Goal: Task Accomplishment & Management: Manage account settings

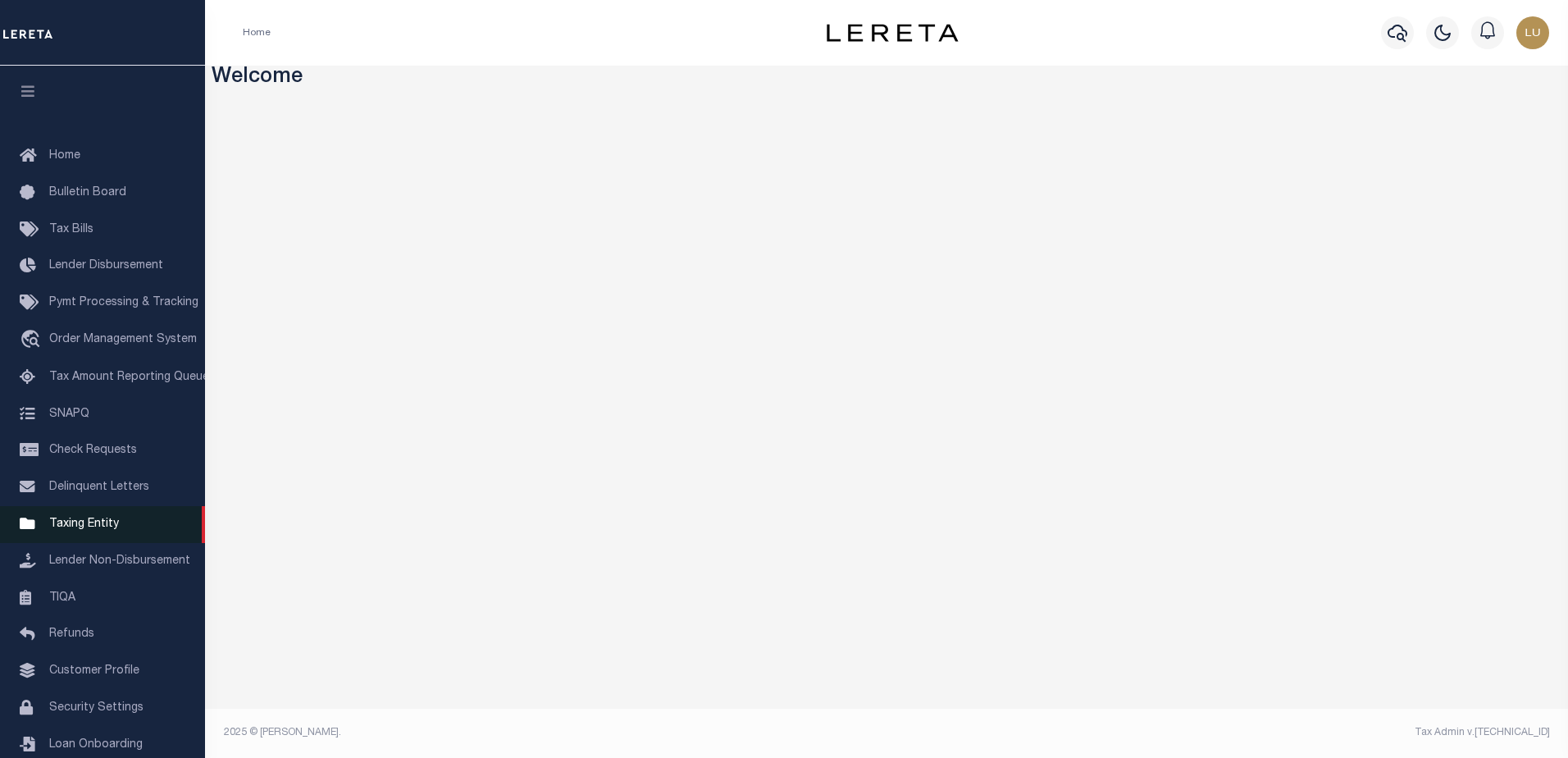
click at [84, 530] on span "Taxing Entity" at bounding box center [84, 525] width 69 height 12
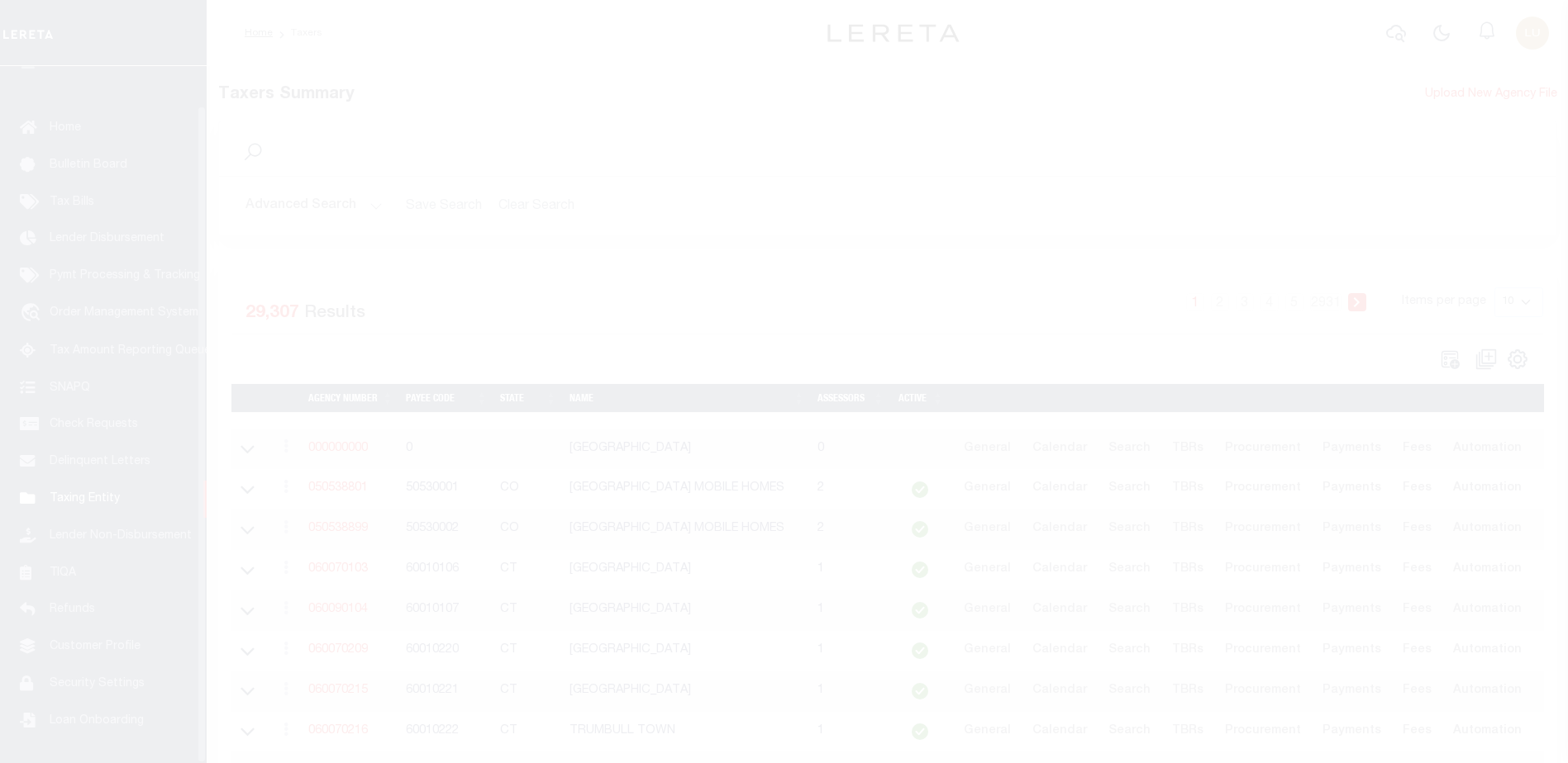
scroll to position [41, 0]
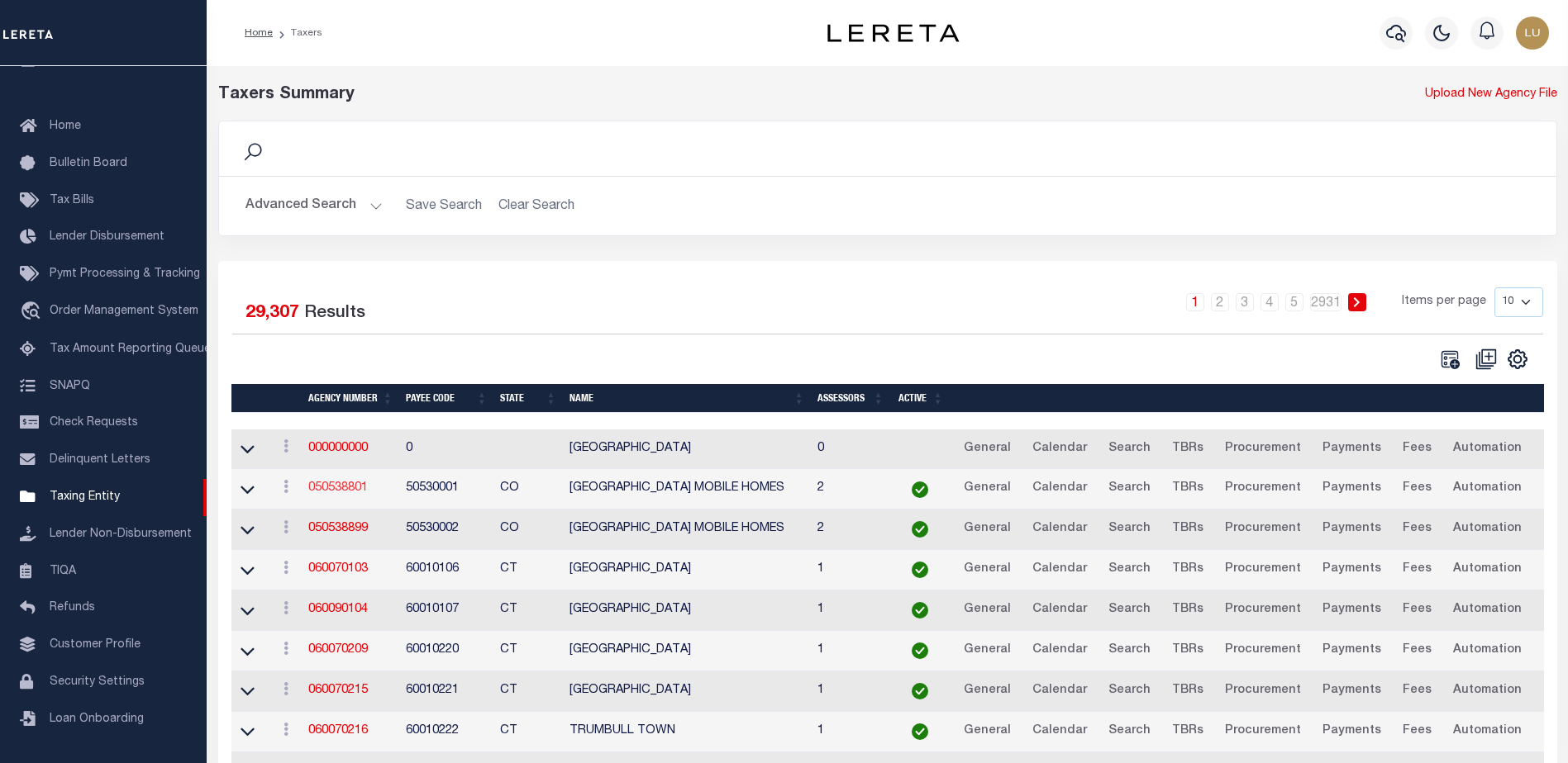
click at [320, 491] on link "050538801" at bounding box center [338, 488] width 60 height 12
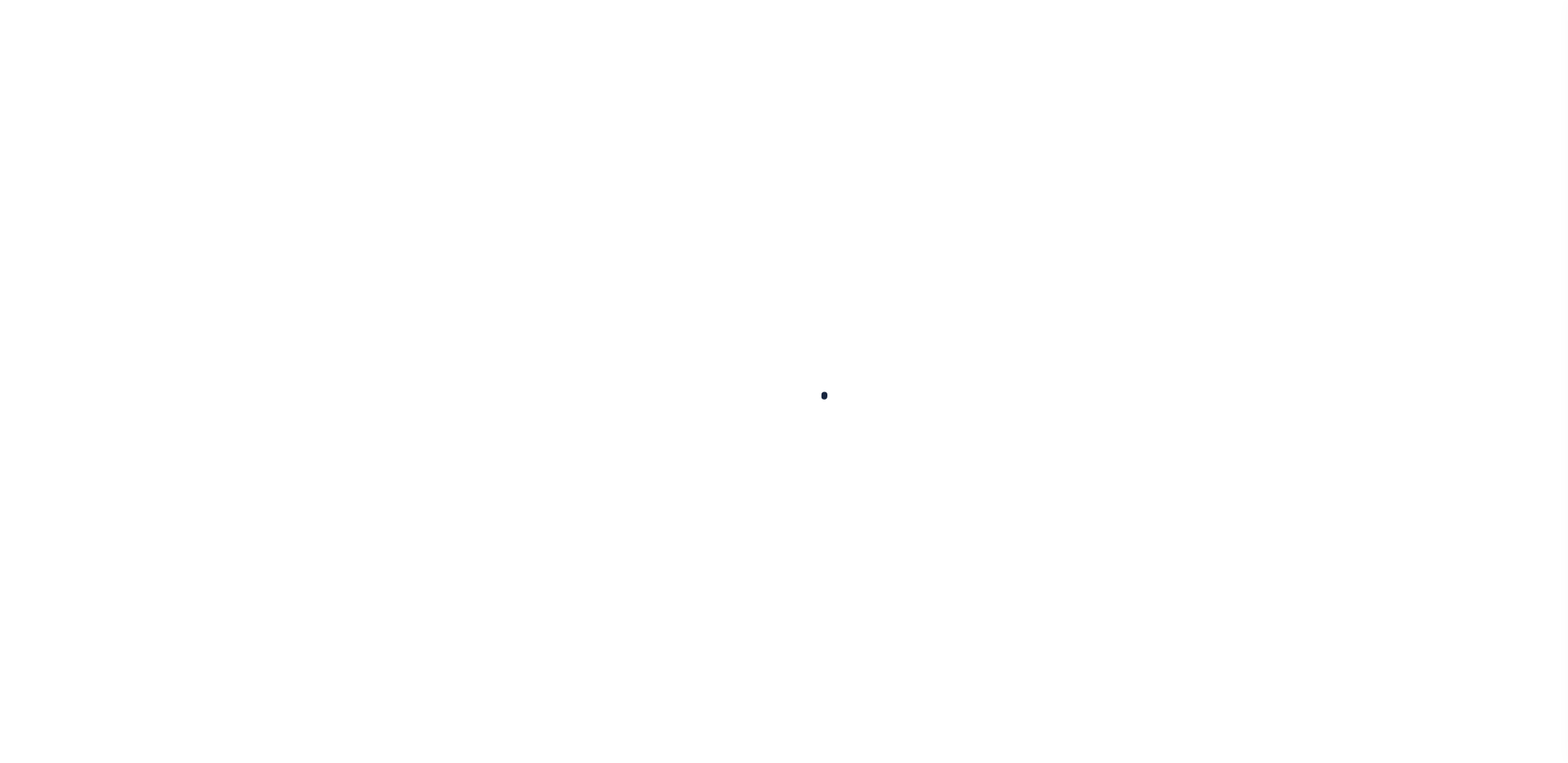
select select
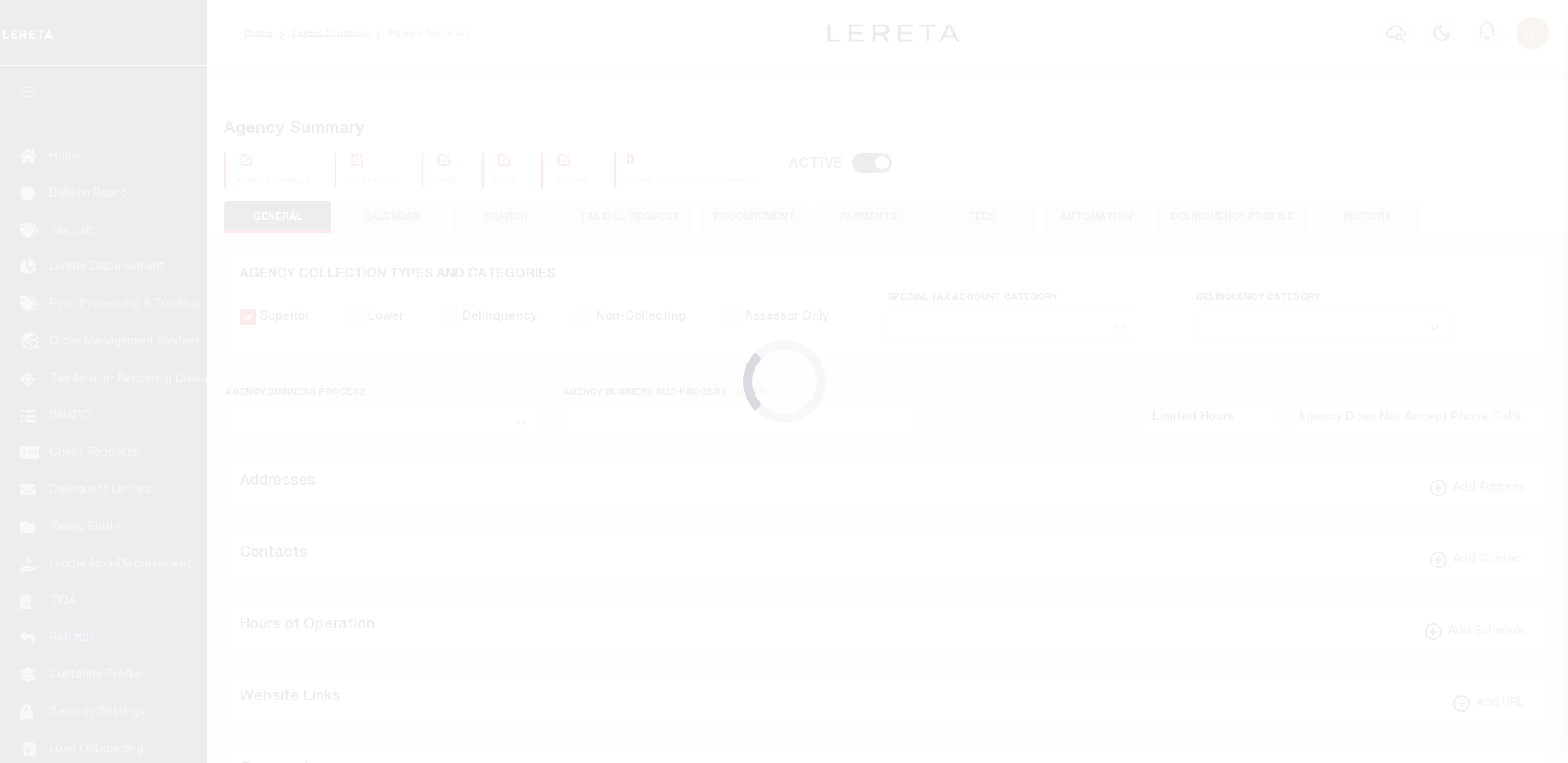
checkbox input "false"
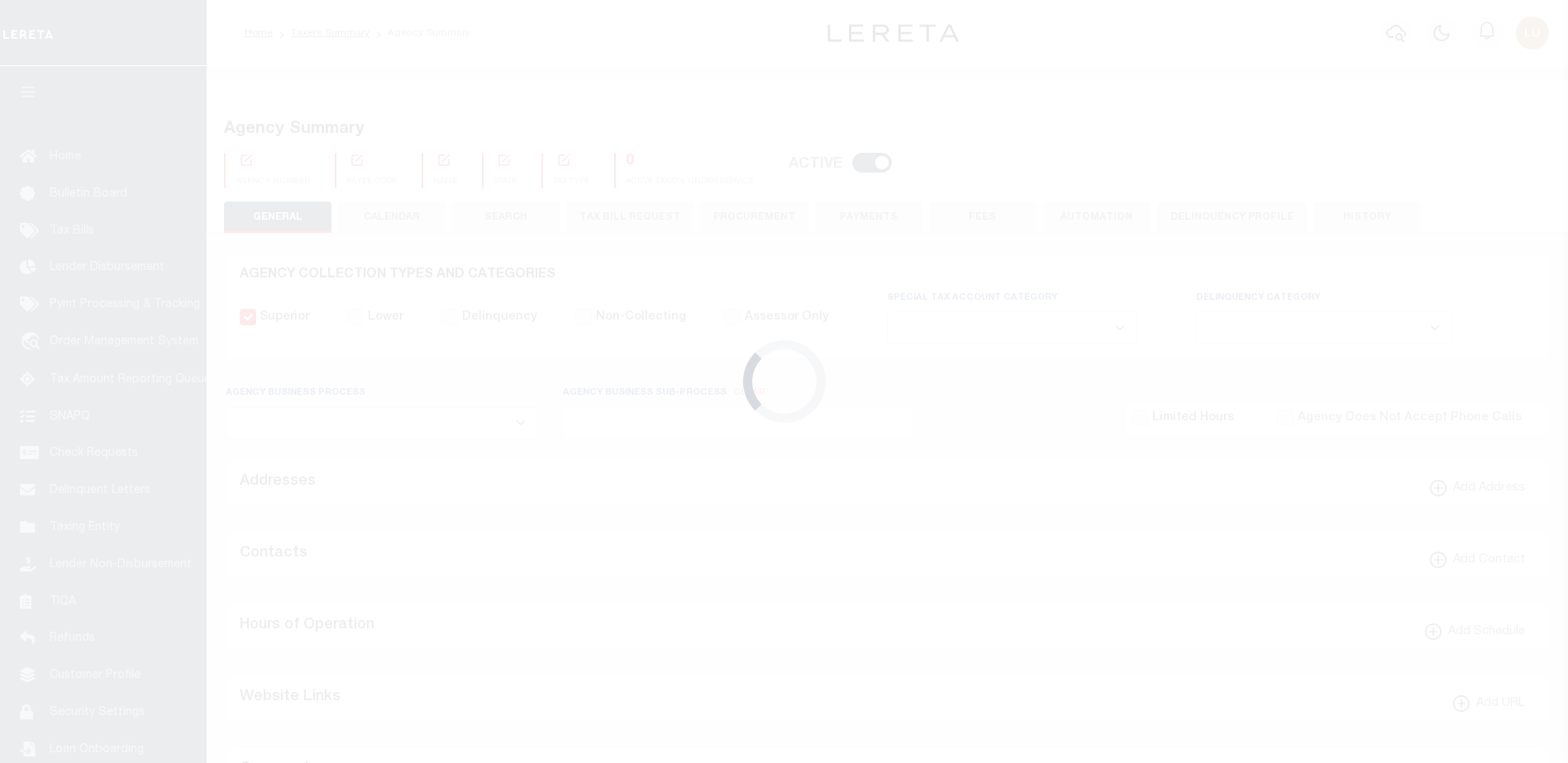
type input "810500000"
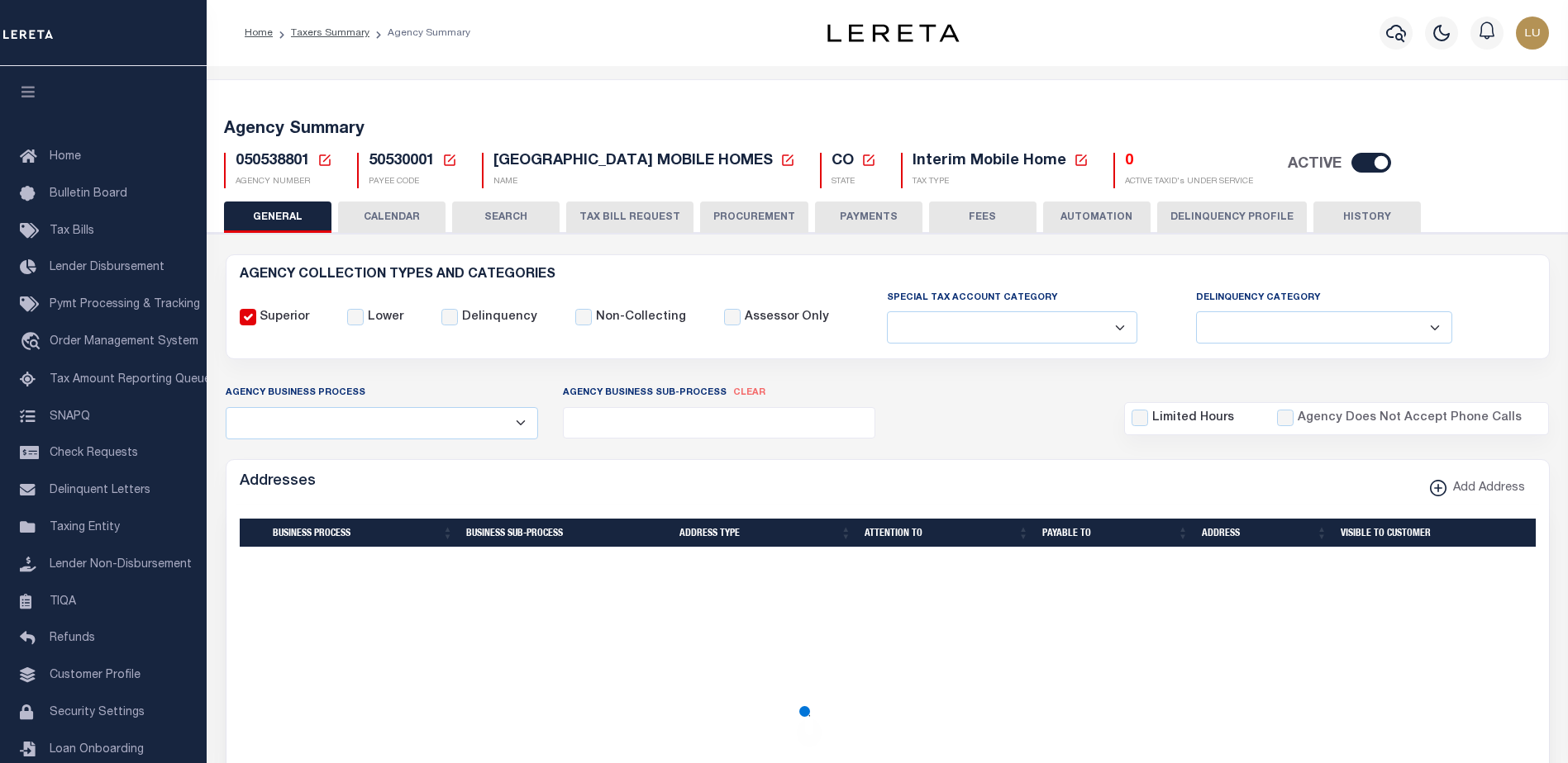
click at [315, 161] on h5 "050538801 Agency Number Edit Cancel Ok Cancel Ok" at bounding box center [284, 162] width 97 height 19
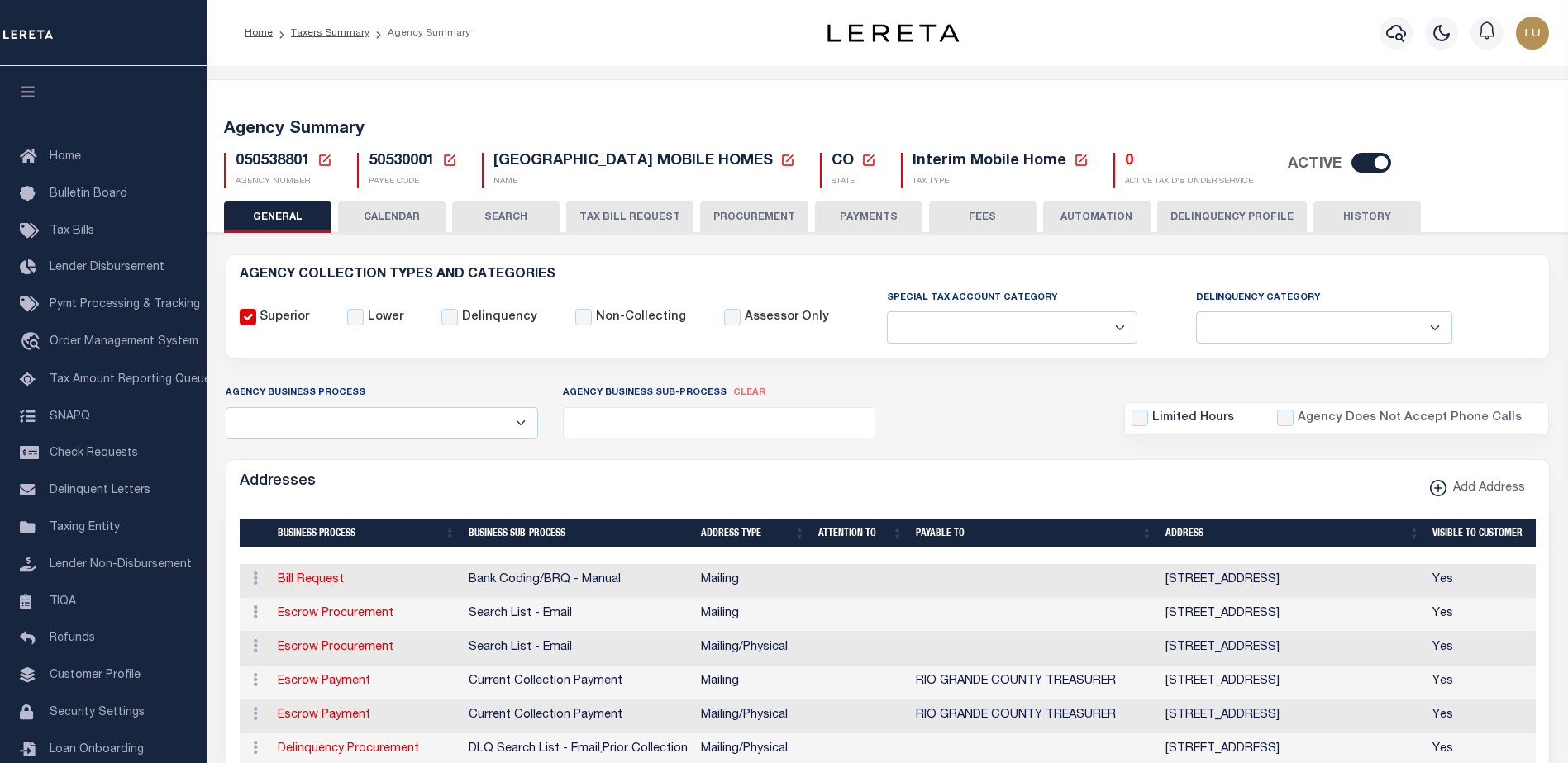
click at [322, 161] on icon at bounding box center [325, 161] width 15 height 15
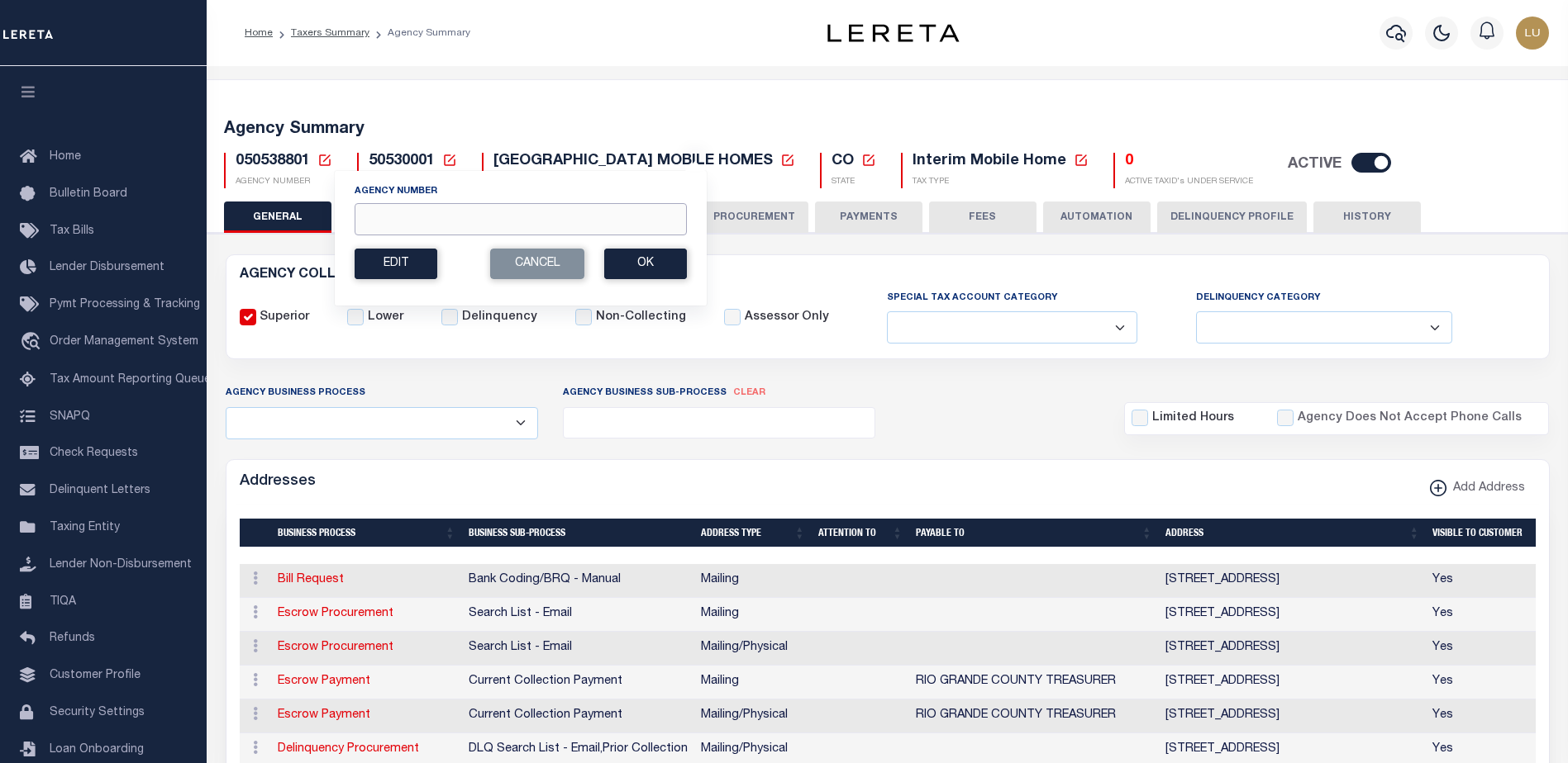
click at [402, 207] on input "Agency Number" at bounding box center [520, 220] width 332 height 32
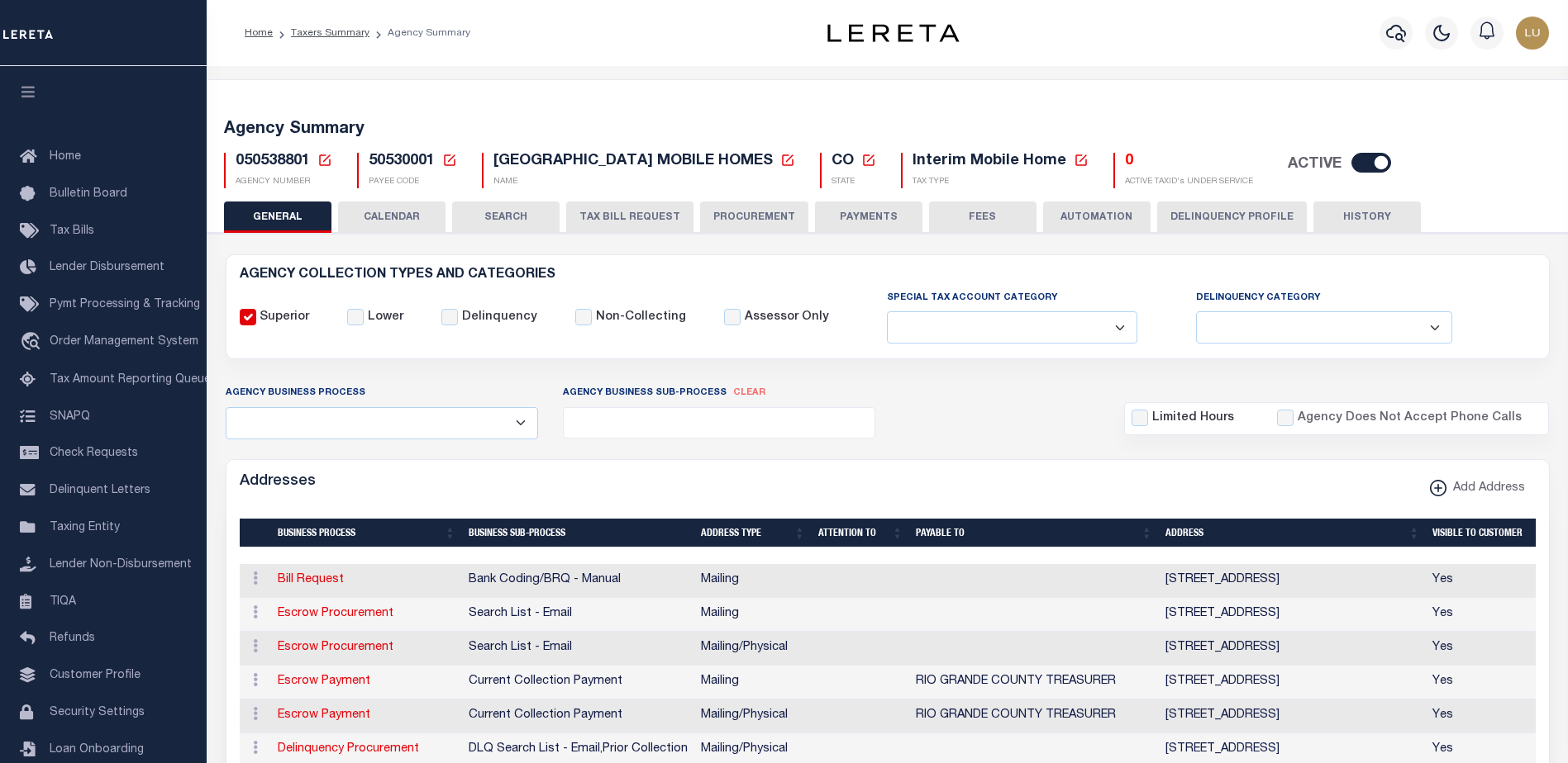
click at [323, 158] on icon at bounding box center [325, 161] width 15 height 15
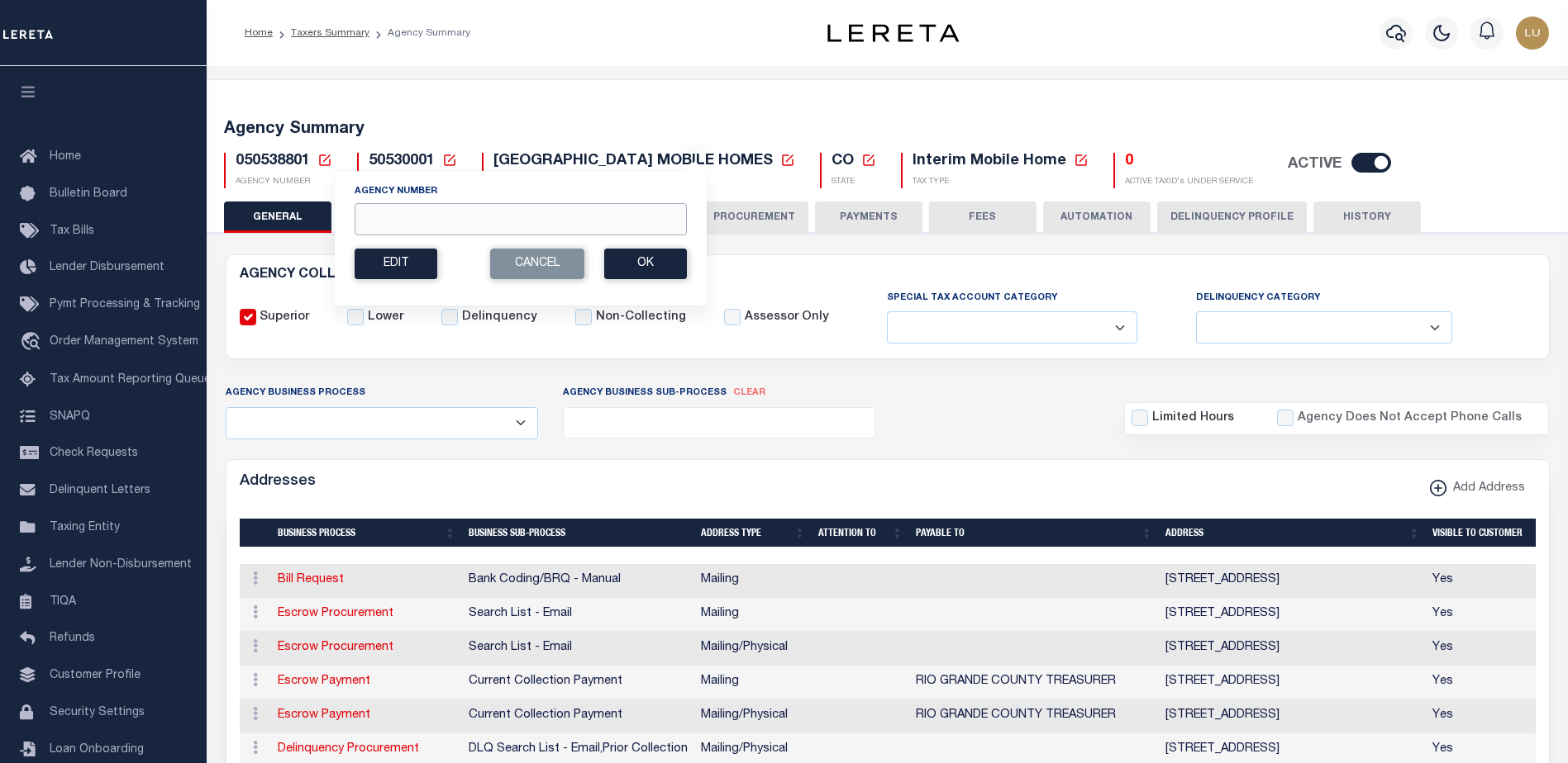
drag, startPoint x: 447, startPoint y: 218, endPoint x: 473, endPoint y: 222, distance: 26.3
click at [447, 218] on input "Agency Number" at bounding box center [520, 220] width 332 height 32
paste input "310224000"
type input "310224000"
click at [662, 263] on button "Ok" at bounding box center [646, 264] width 82 height 30
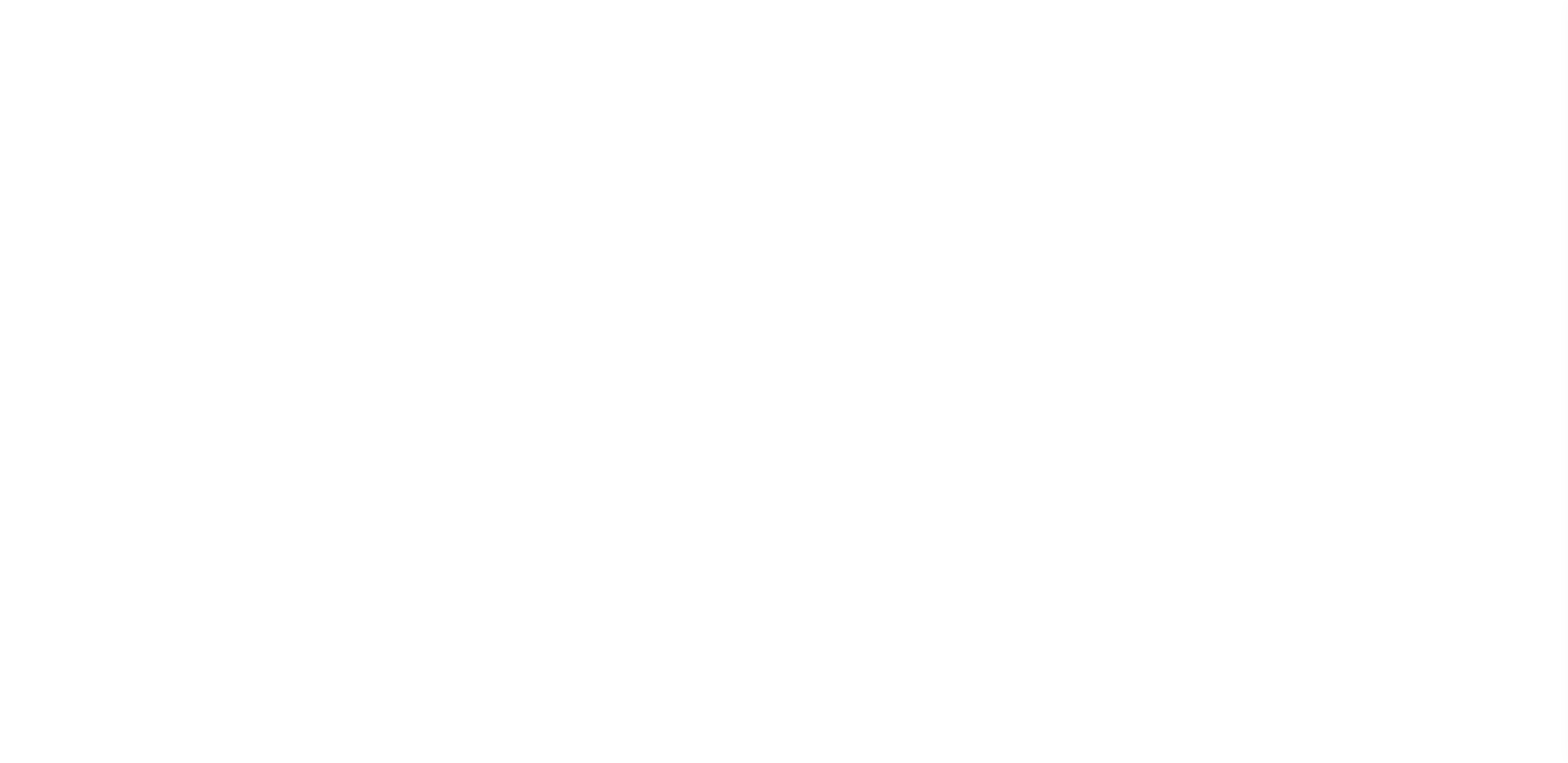
select select "1"
select select
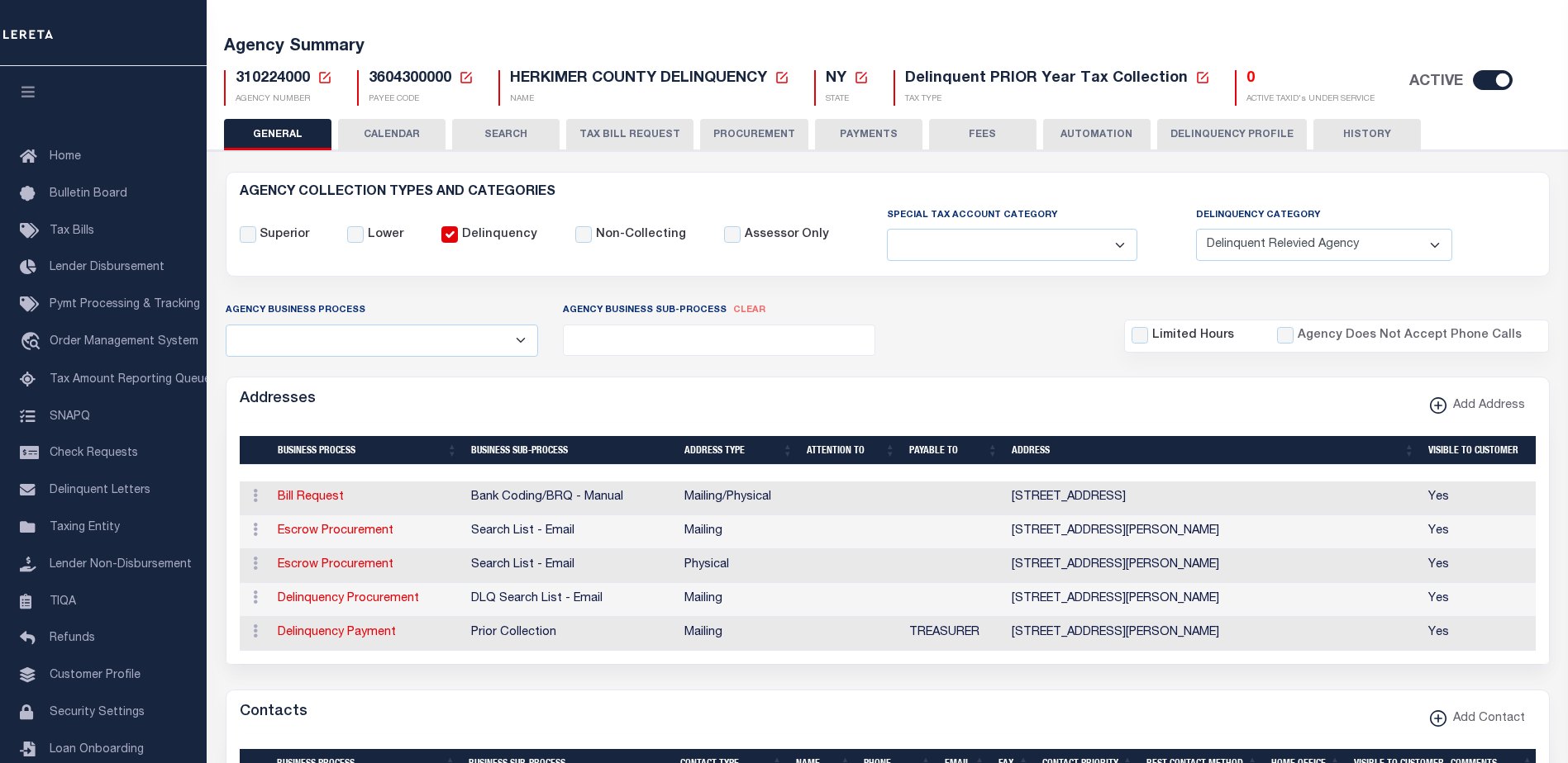
scroll to position [248, 0]
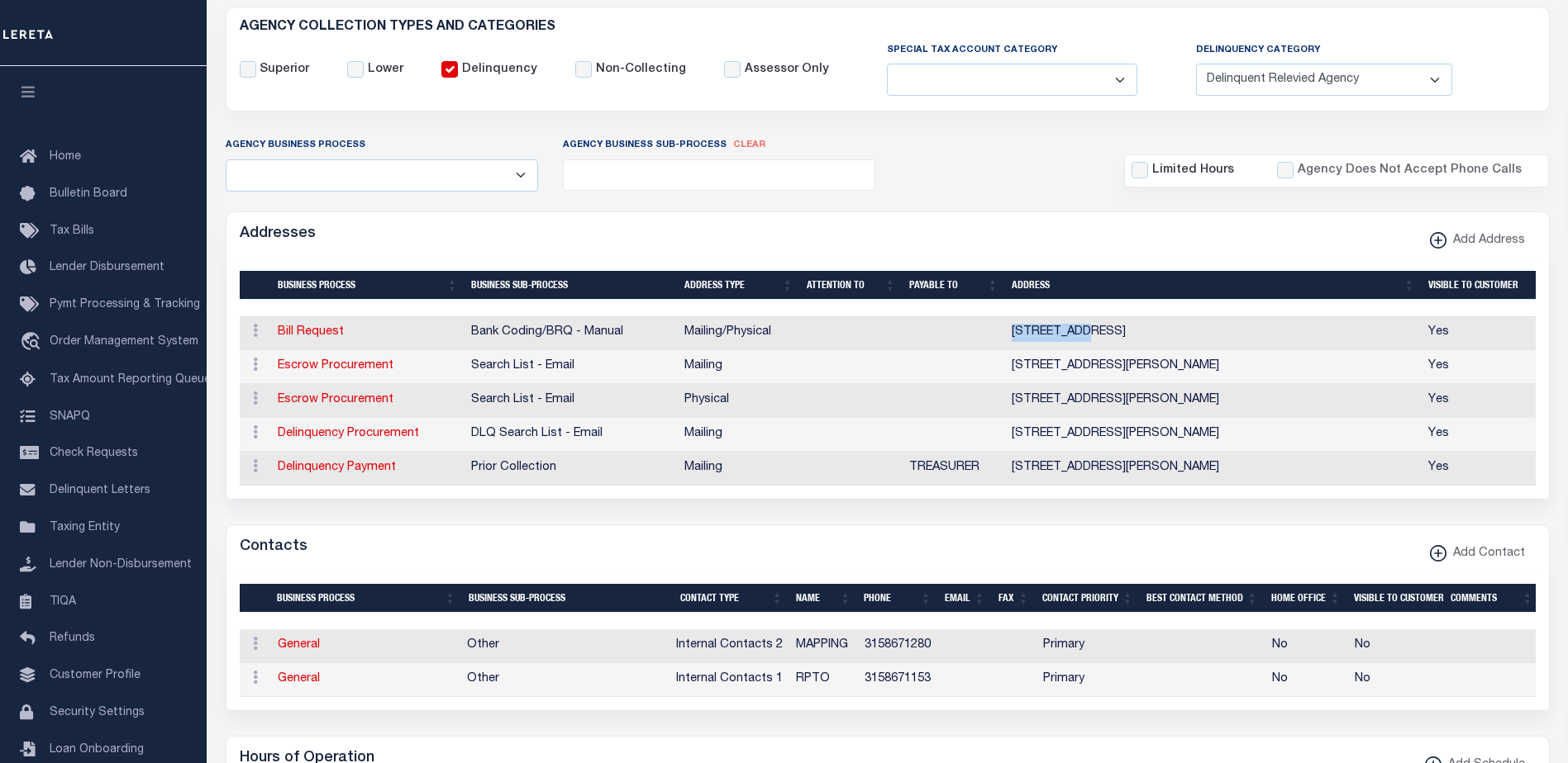
drag, startPoint x: 1006, startPoint y: 330, endPoint x: 1092, endPoint y: 330, distance: 86.0
click at [1091, 329] on td "[STREET_ADDRESS]" at bounding box center [1213, 333] width 417 height 34
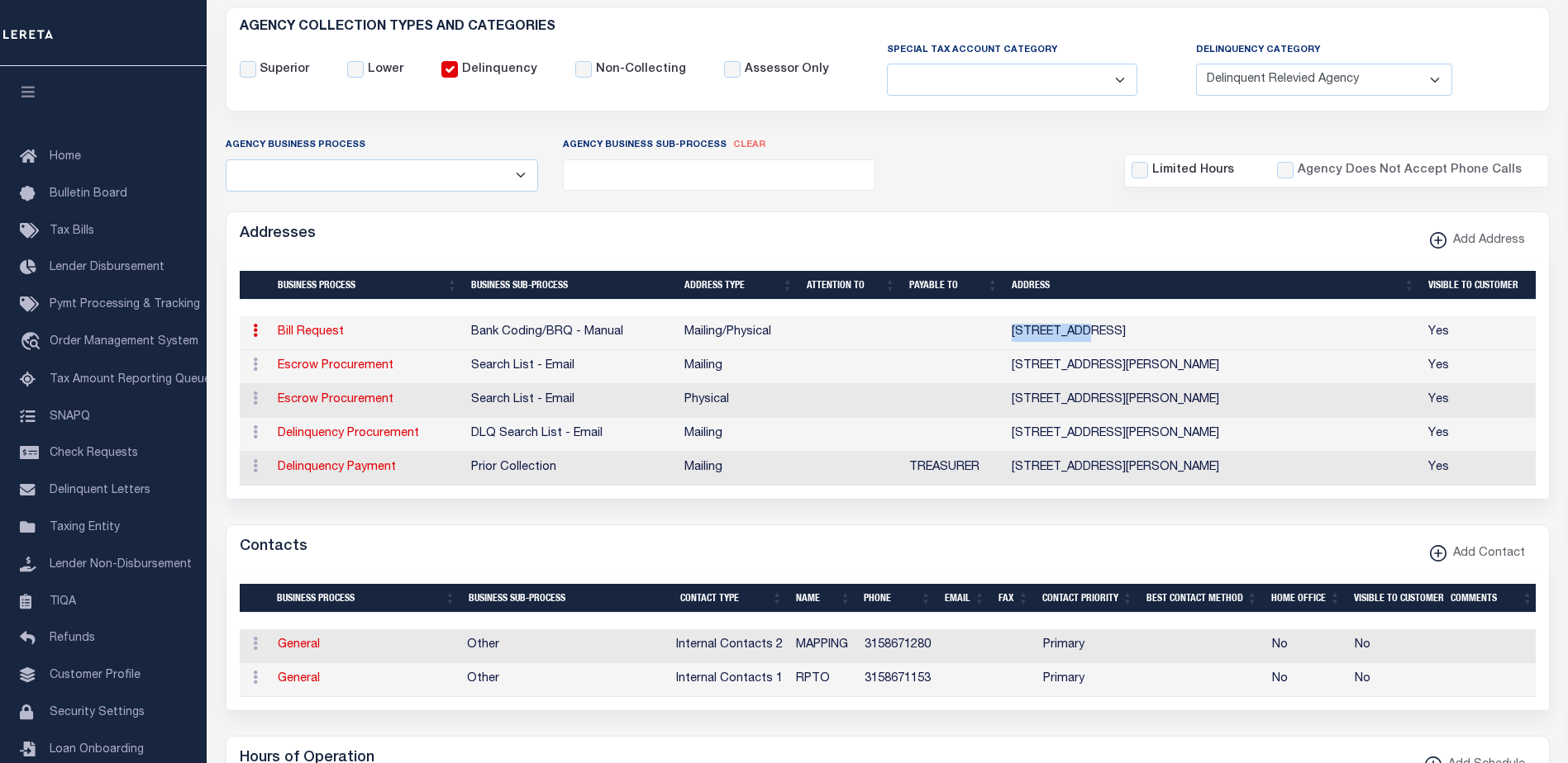
copy td "14101 NORTH"
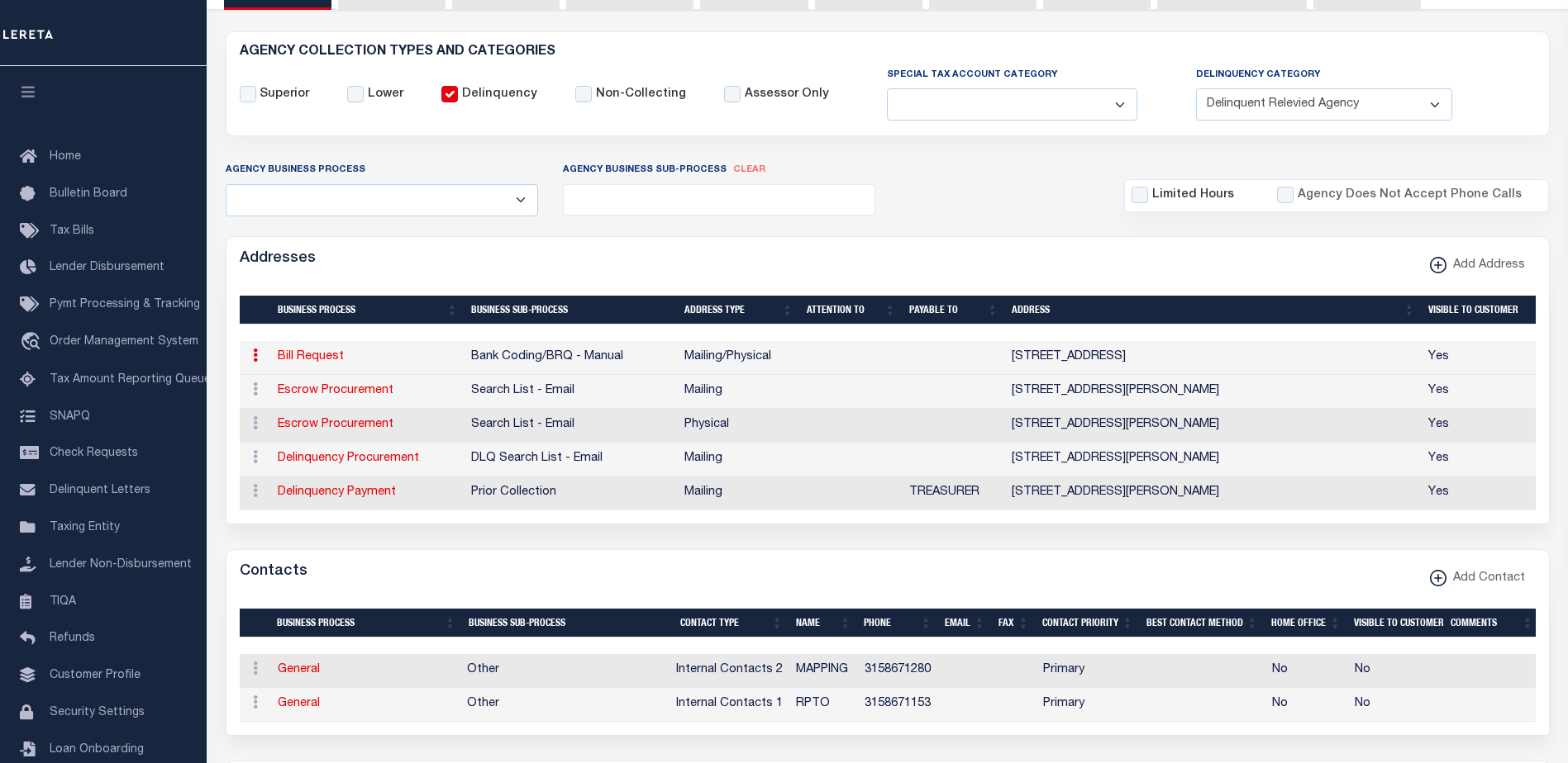
scroll to position [0, 0]
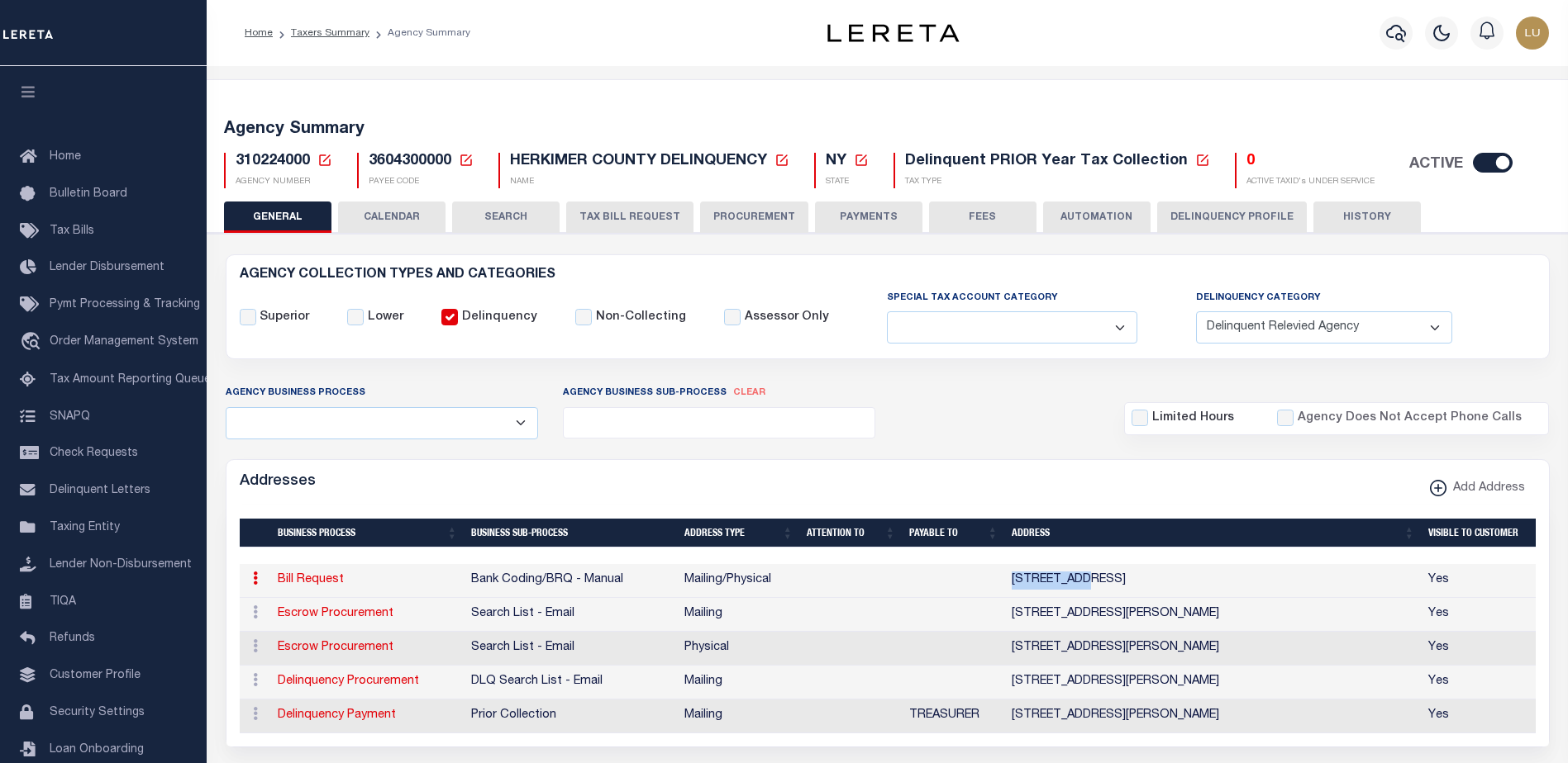
click at [389, 225] on button "CALENDAR" at bounding box center [392, 217] width 108 height 31
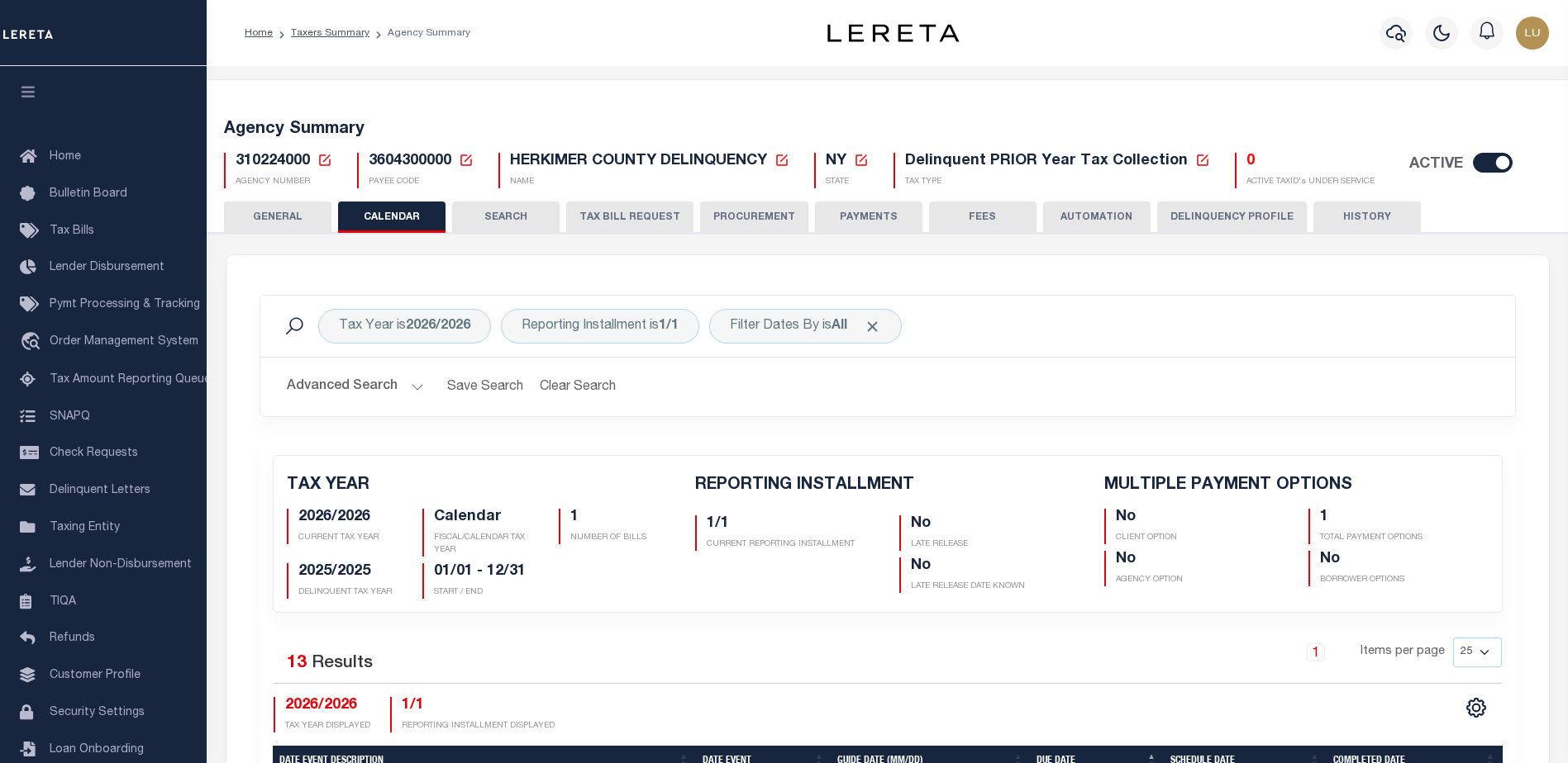
checkbox input "false"
type input "1"
drag, startPoint x: 1240, startPoint y: 220, endPoint x: 1054, endPoint y: 434, distance: 283.5
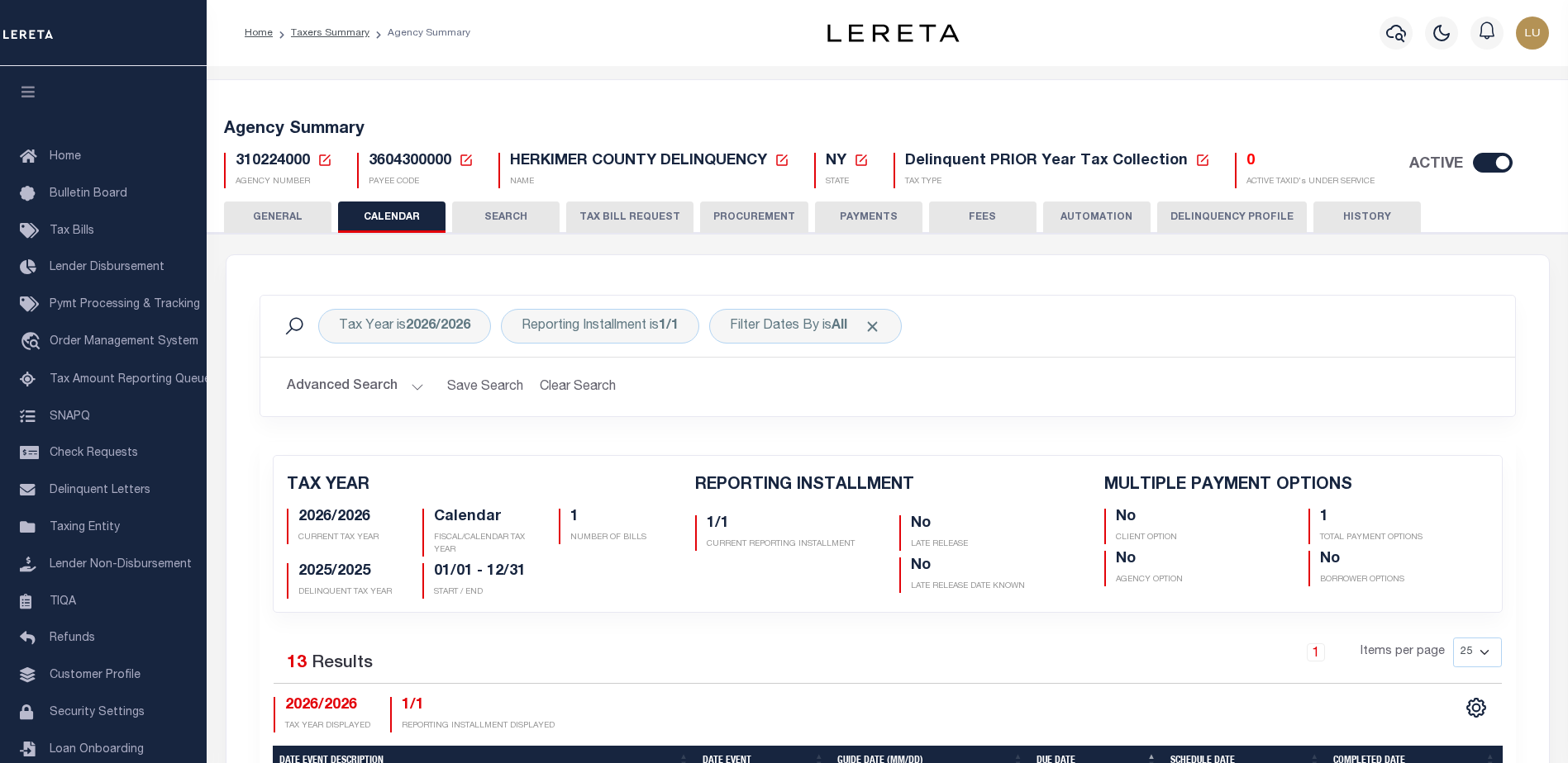
click at [1240, 220] on button "Delinquency Profile" at bounding box center [1232, 217] width 150 height 31
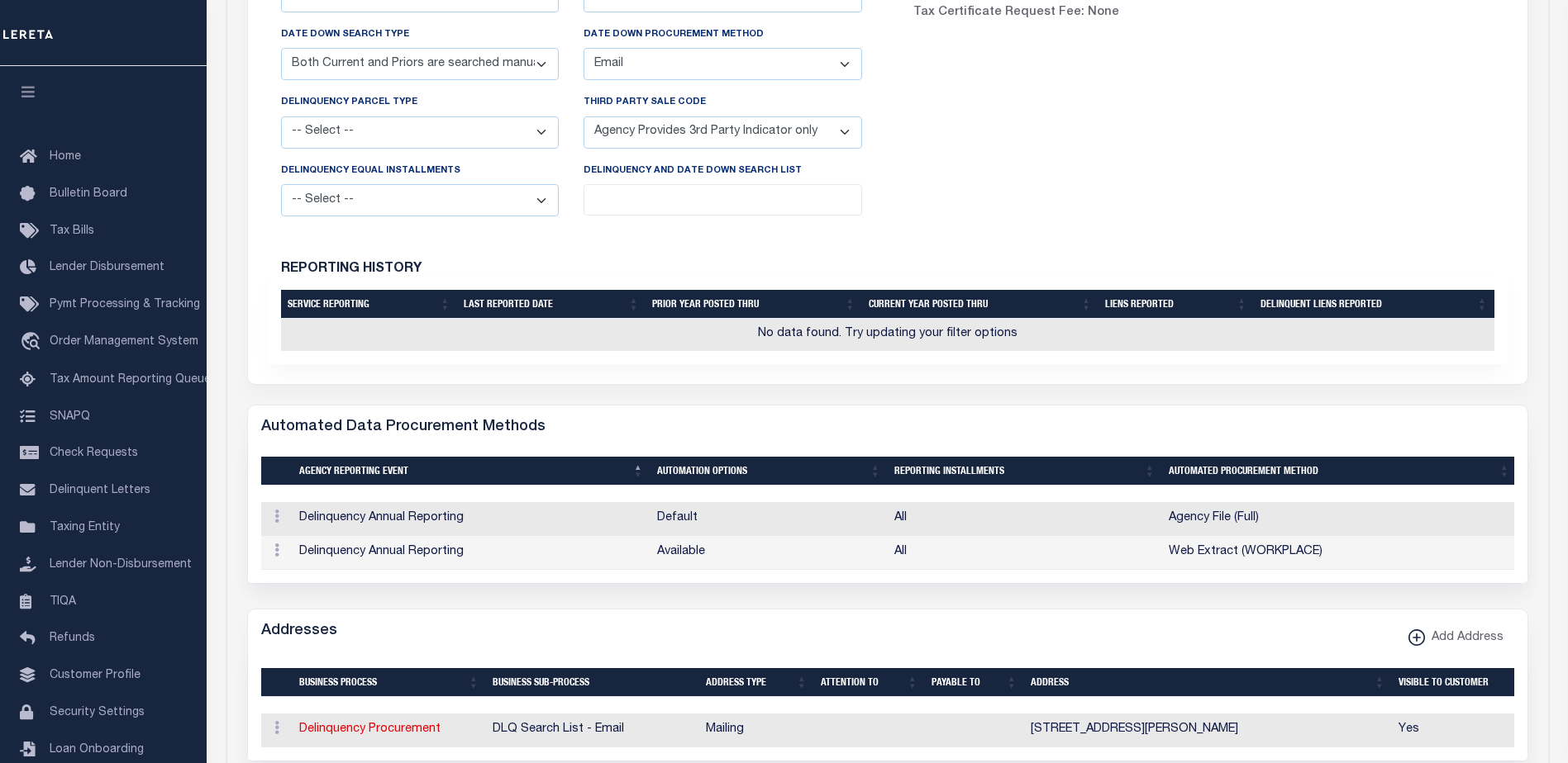
scroll to position [661, 0]
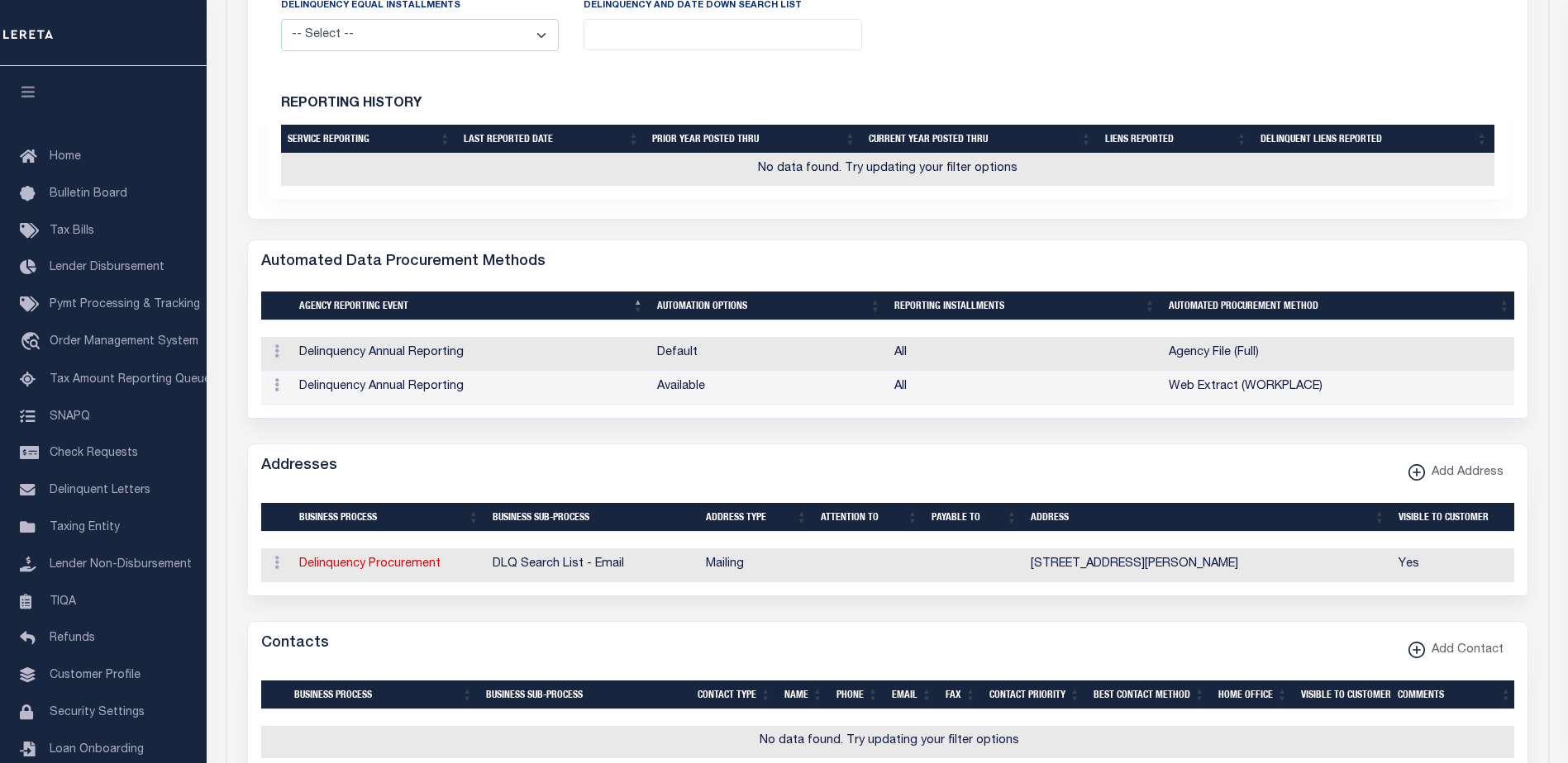
drag, startPoint x: 1090, startPoint y: 574, endPoint x: 1294, endPoint y: 575, distance: 204.0
click at [1294, 575] on td "[STREET_ADDRESS][PERSON_NAME]" at bounding box center [1208, 565] width 368 height 34
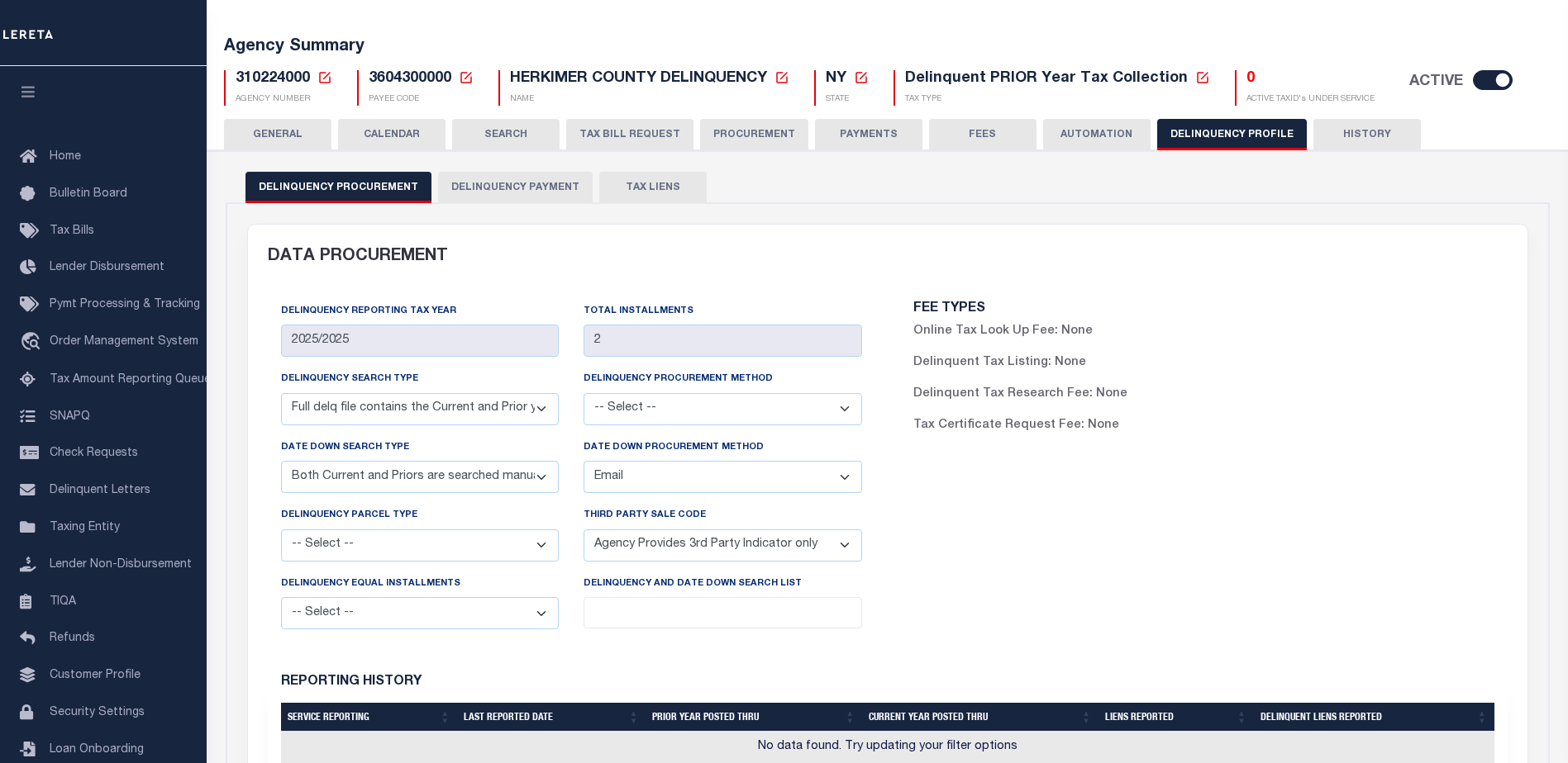
scroll to position [0, 0]
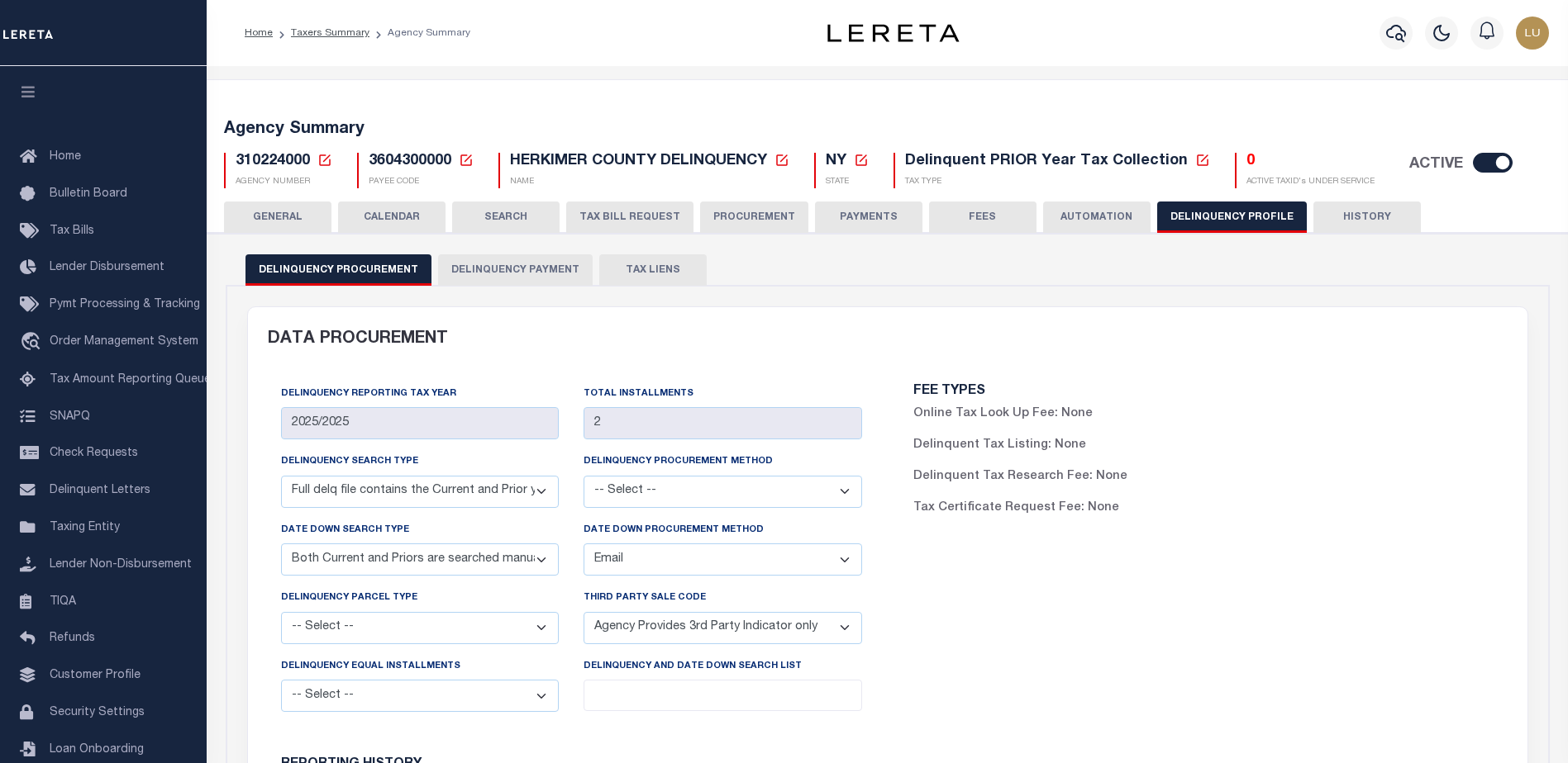
drag, startPoint x: 282, startPoint y: 214, endPoint x: 833, endPoint y: 324, distance: 561.9
click at [282, 213] on button "GENERAL" at bounding box center [278, 217] width 108 height 31
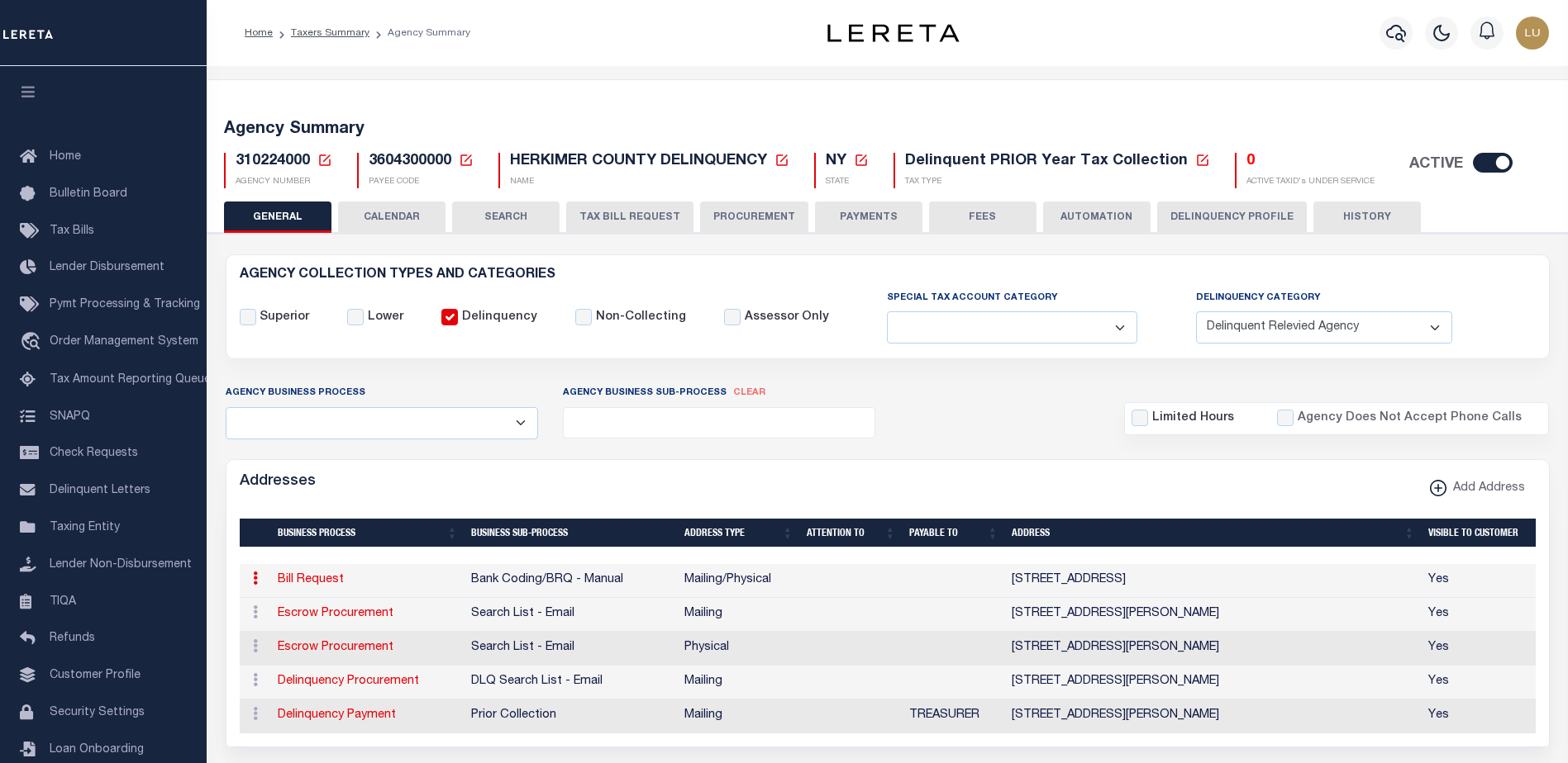
drag, startPoint x: 1007, startPoint y: 581, endPoint x: 1186, endPoint y: 588, distance: 179.1
click at [1186, 588] on td "[STREET_ADDRESS]" at bounding box center [1213, 581] width 417 height 34
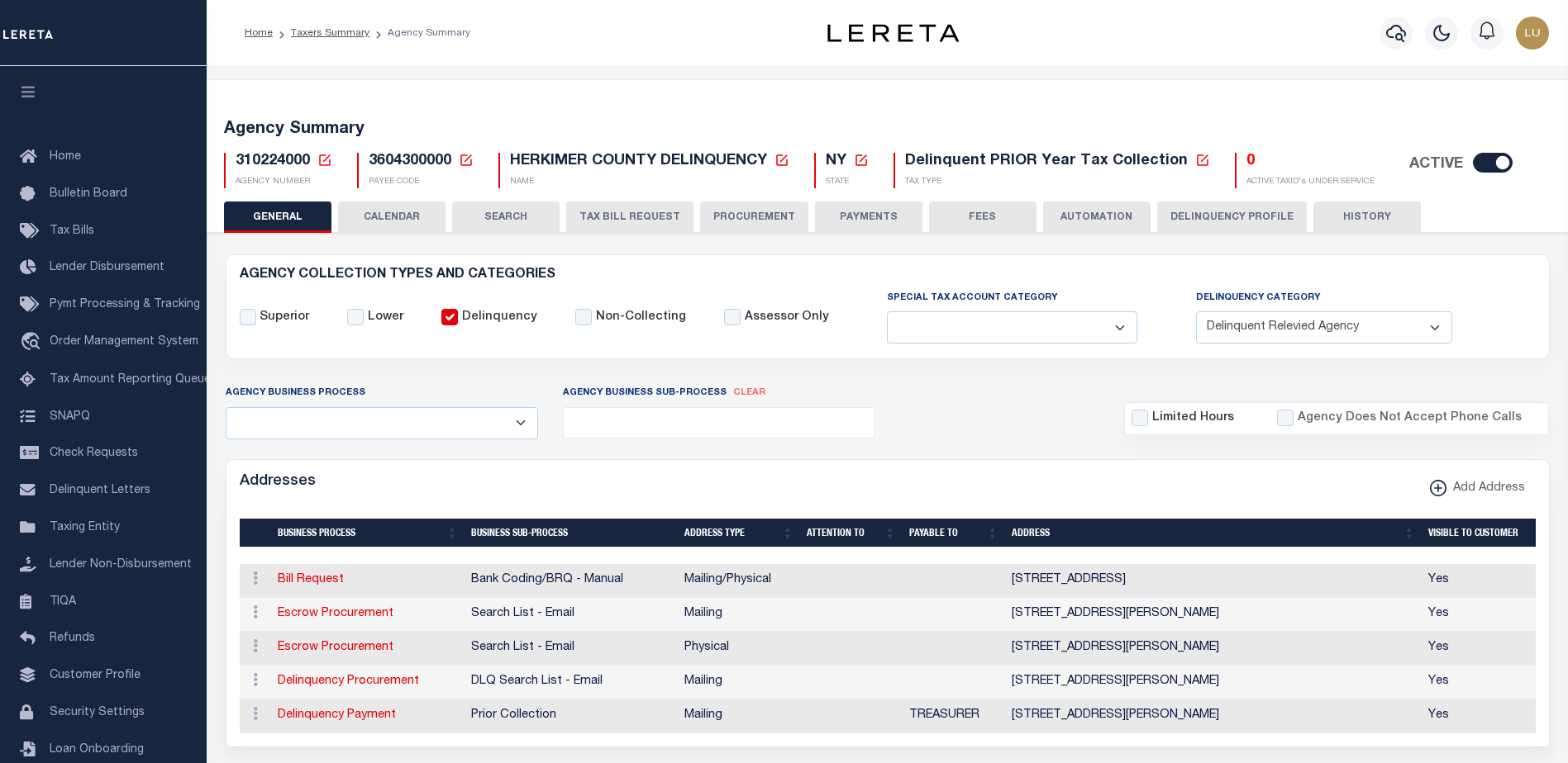
click at [1178, 220] on button "Delinquency Profile" at bounding box center [1232, 217] width 150 height 31
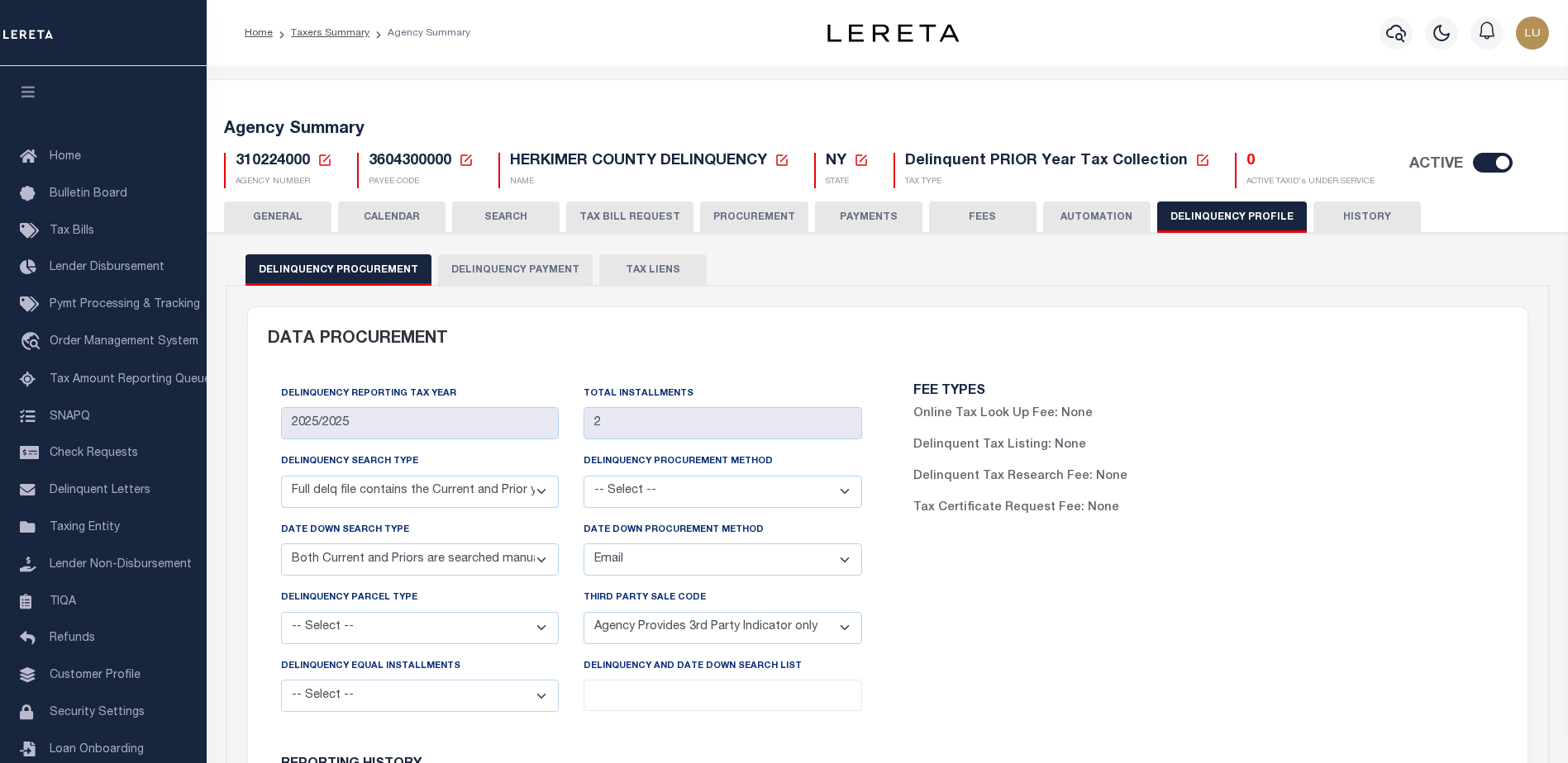
click at [1107, 223] on button "AUTOMATION" at bounding box center [1097, 217] width 108 height 31
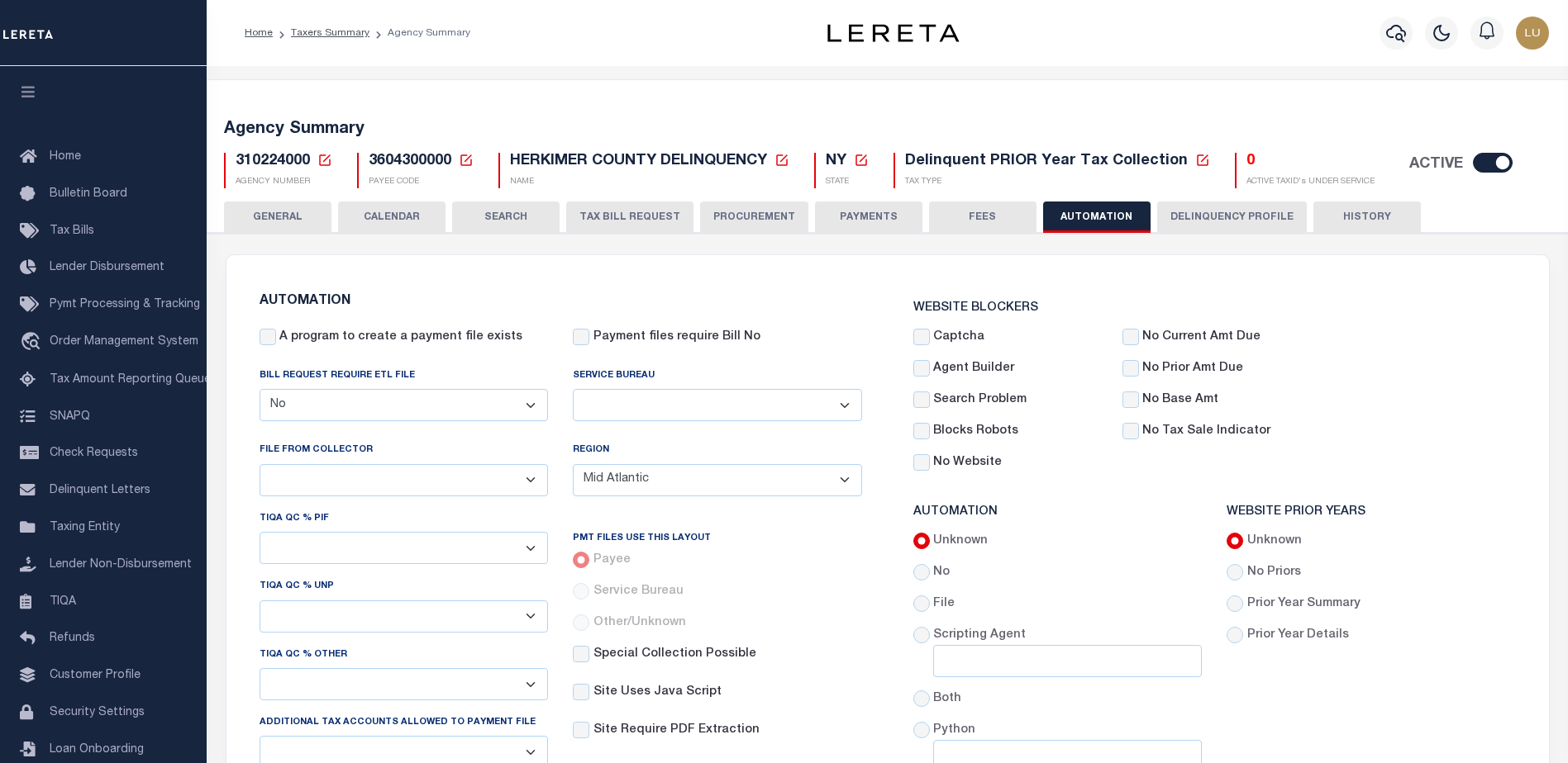
click at [971, 215] on button "FEES" at bounding box center [983, 217] width 108 height 31
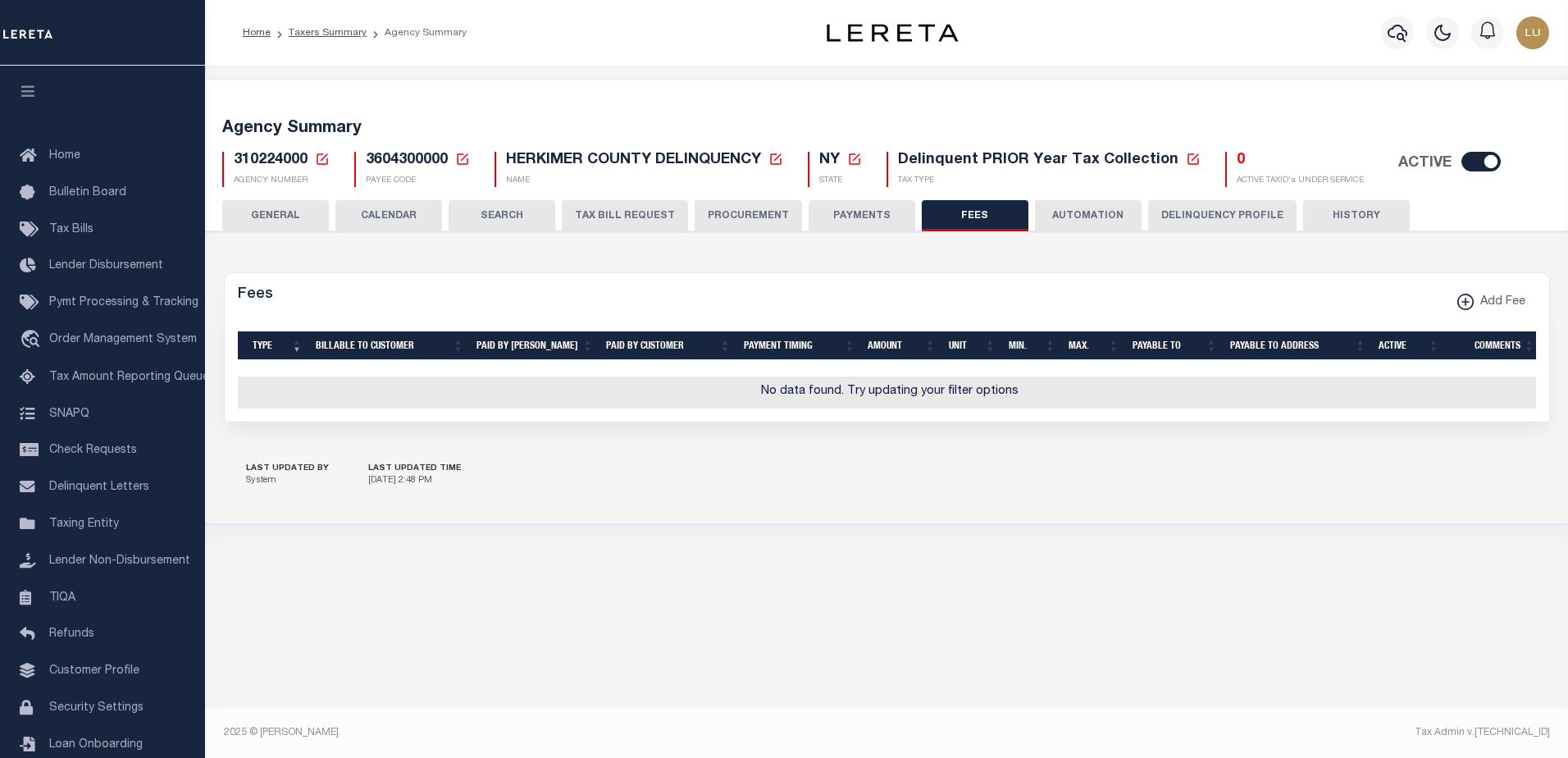
click at [858, 212] on button "PAYMENTS" at bounding box center [862, 216] width 107 height 31
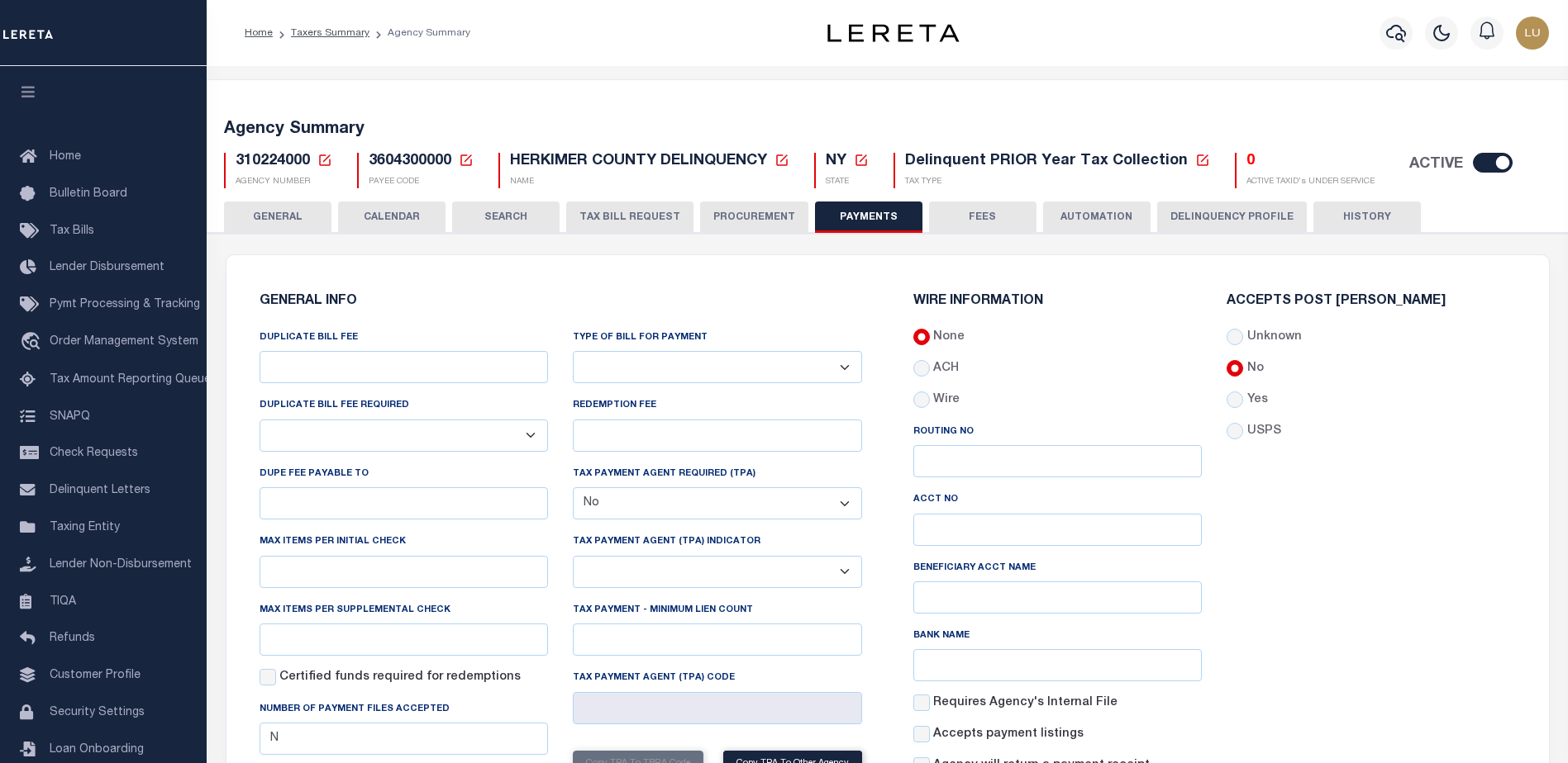
click at [764, 209] on button "PROCUREMENT" at bounding box center [754, 217] width 109 height 31
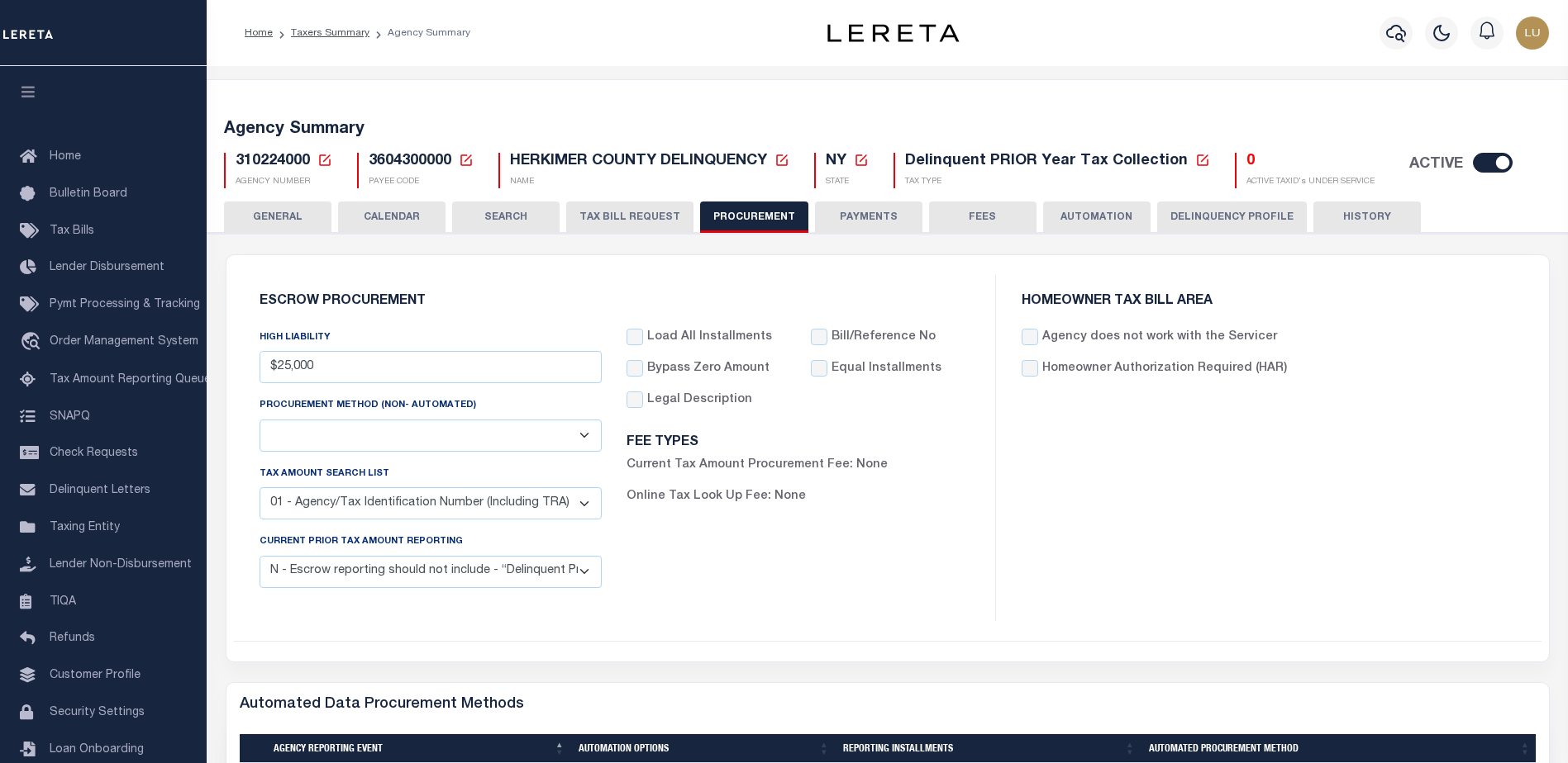
click at [609, 209] on button "TAX BILL REQUEST" at bounding box center [630, 217] width 127 height 31
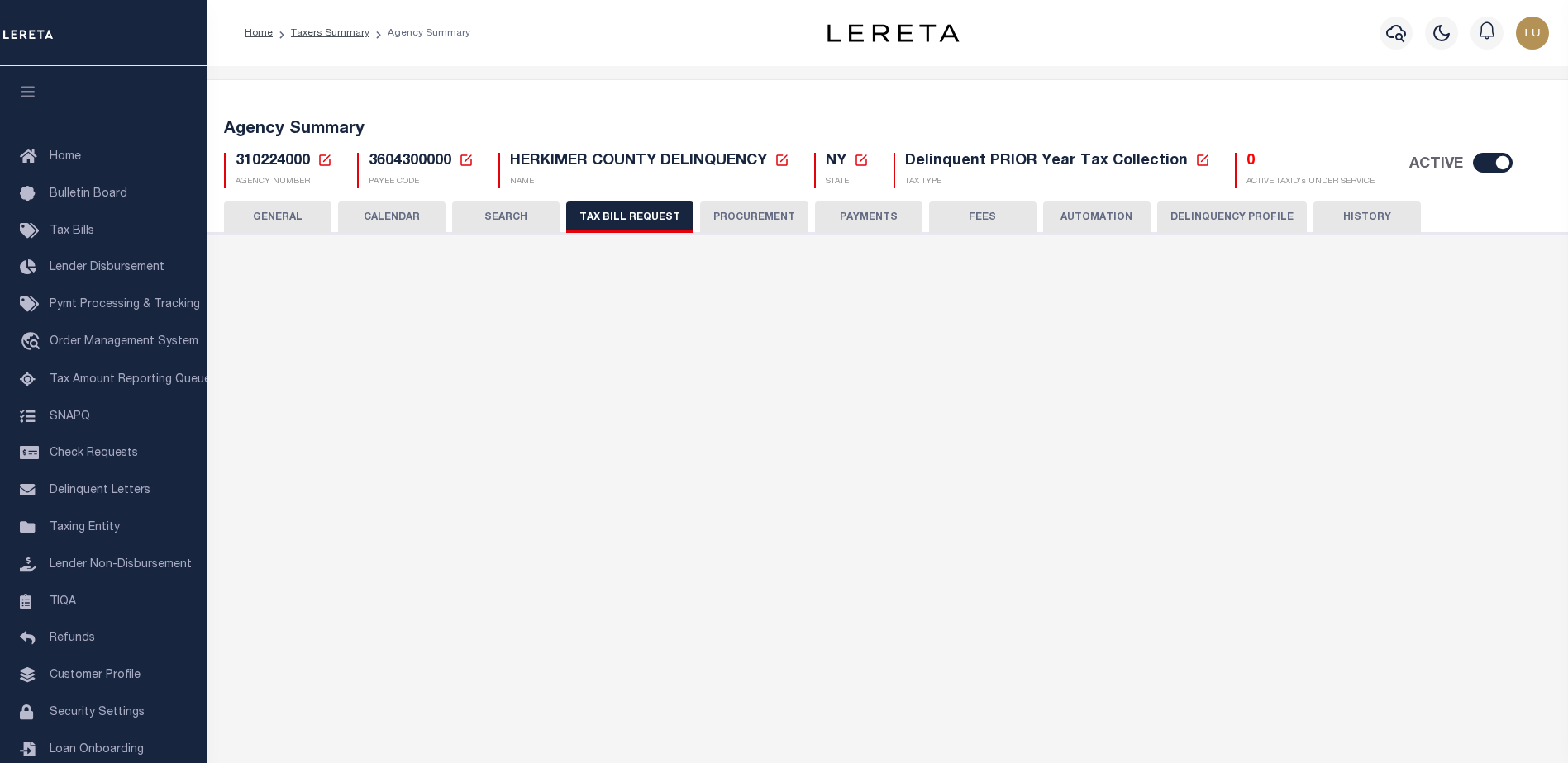
click at [540, 214] on button "SEARCH" at bounding box center [506, 217] width 108 height 31
click at [429, 223] on button "CALENDAR" at bounding box center [392, 217] width 108 height 31
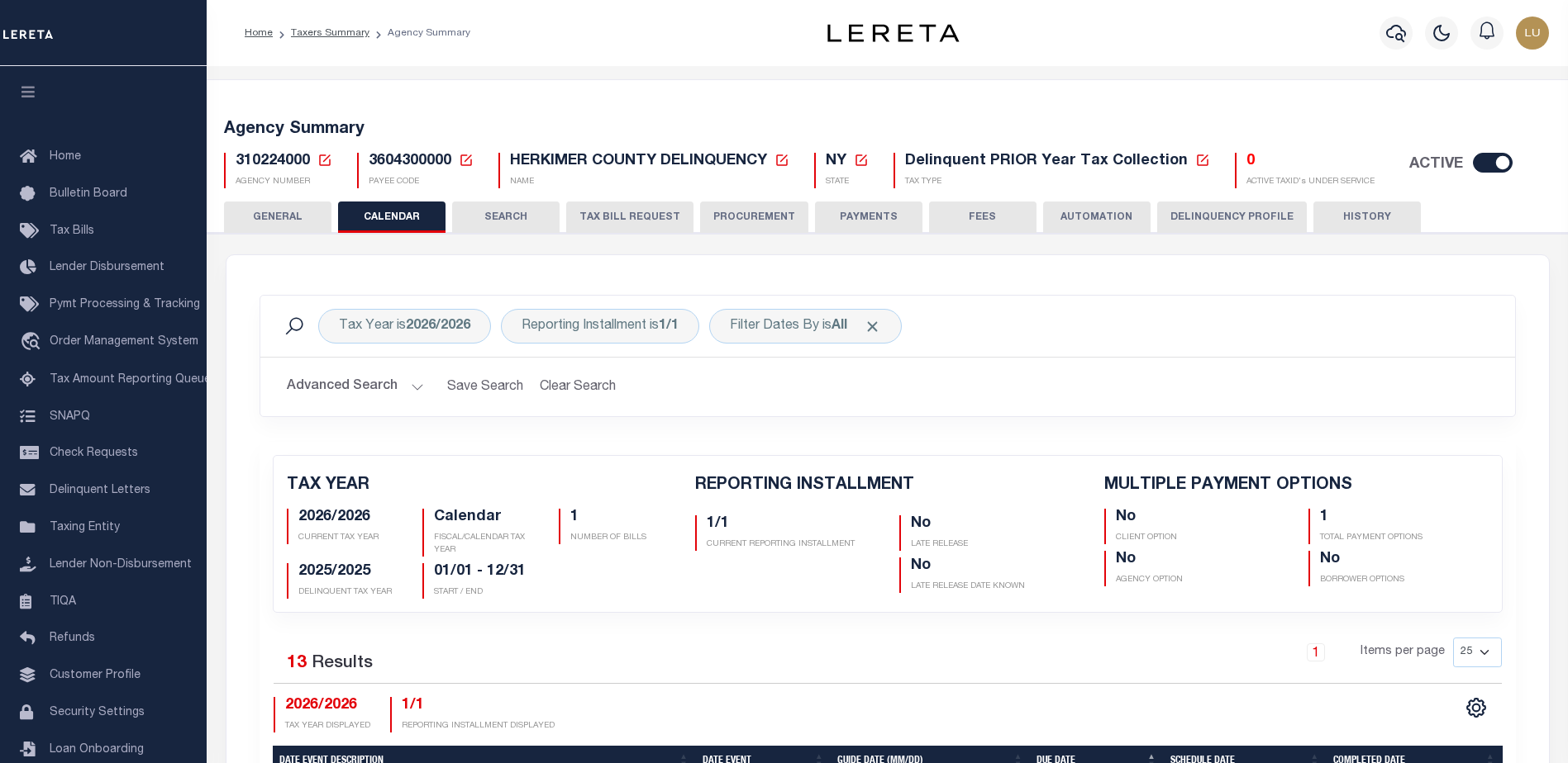
click at [1230, 297] on div "Tax Year is 2026/2026 Reporting Installment is 1/1 Filter Dates By is All Search" at bounding box center [887, 326] width 1255 height 61
click at [304, 227] on button "GENERAL" at bounding box center [278, 217] width 108 height 31
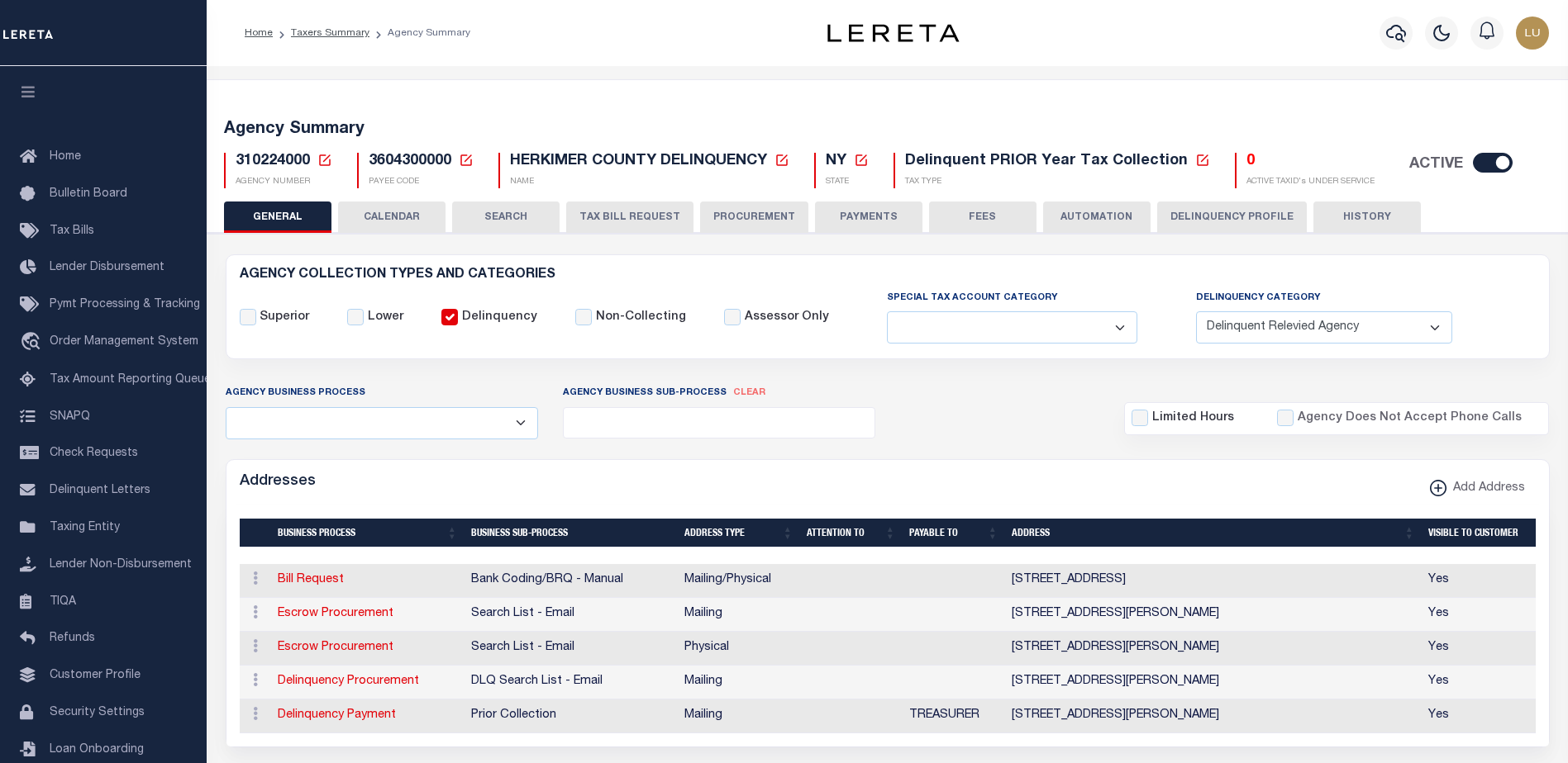
scroll to position [331, 0]
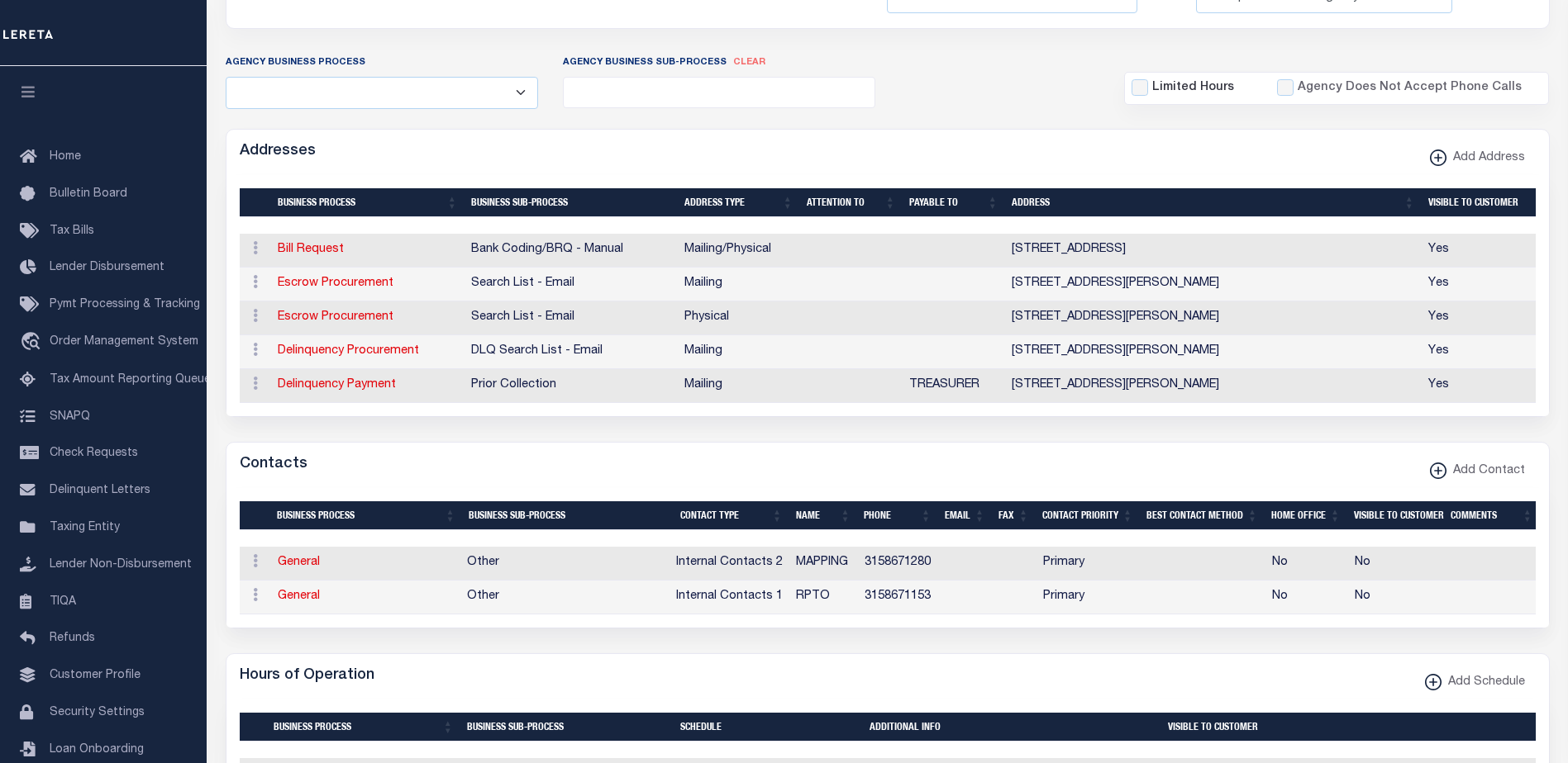
drag, startPoint x: 1171, startPoint y: 623, endPoint x: 1201, endPoint y: 624, distance: 30.0
click at [1201, 615] on td at bounding box center [1203, 597] width 125 height 34
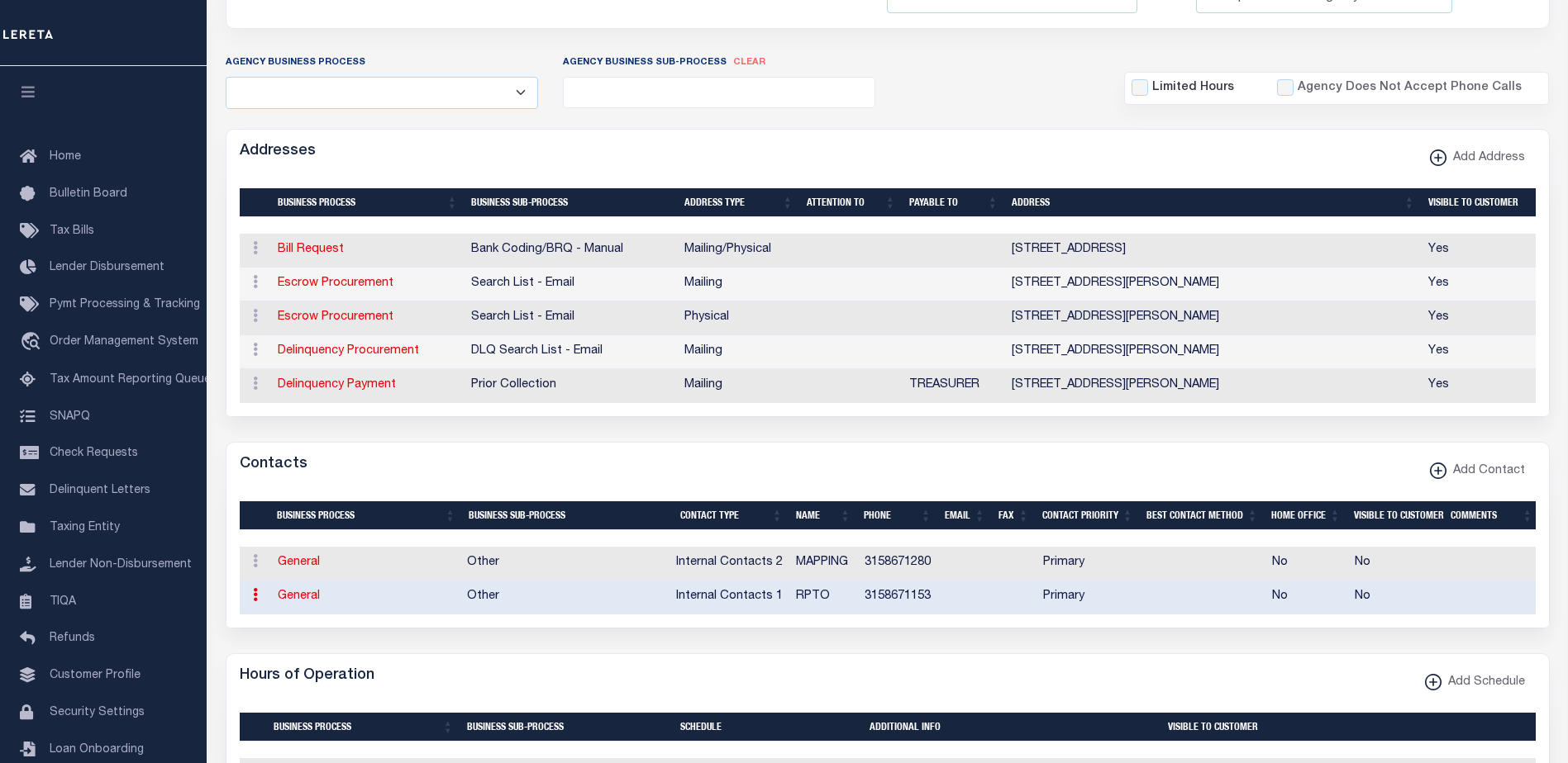
scroll to position [0, 4]
